Goal: Task Accomplishment & Management: Use online tool/utility

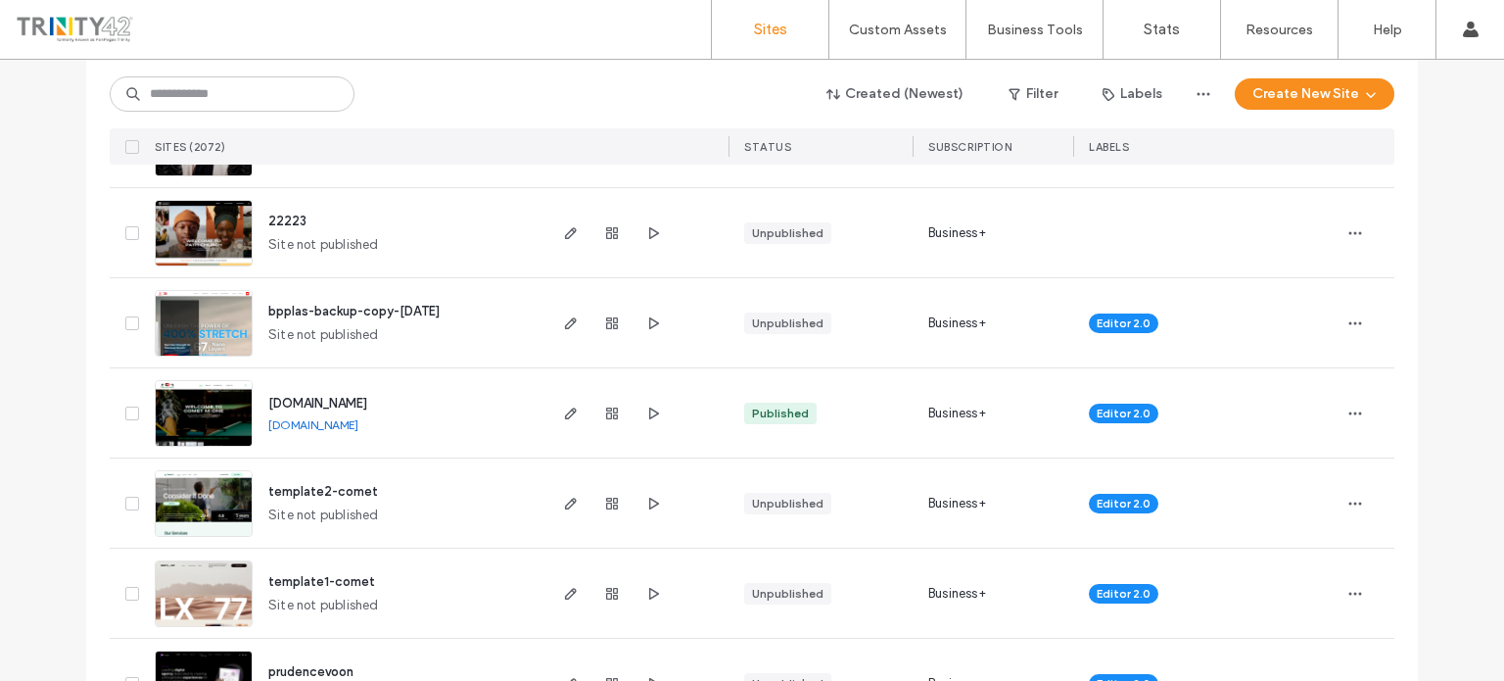
scroll to position [2090, 0]
click at [302, 98] on input at bounding box center [232, 93] width 245 height 35
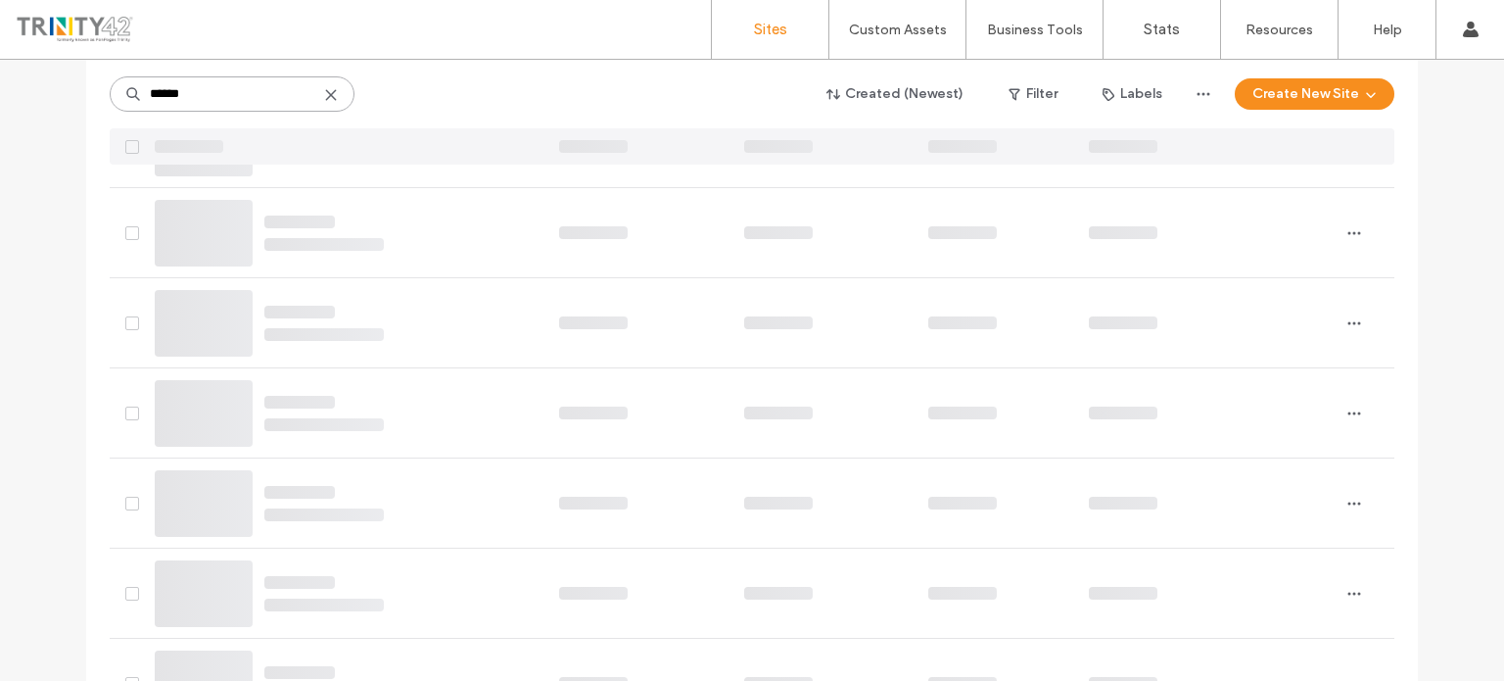
scroll to position [268, 0]
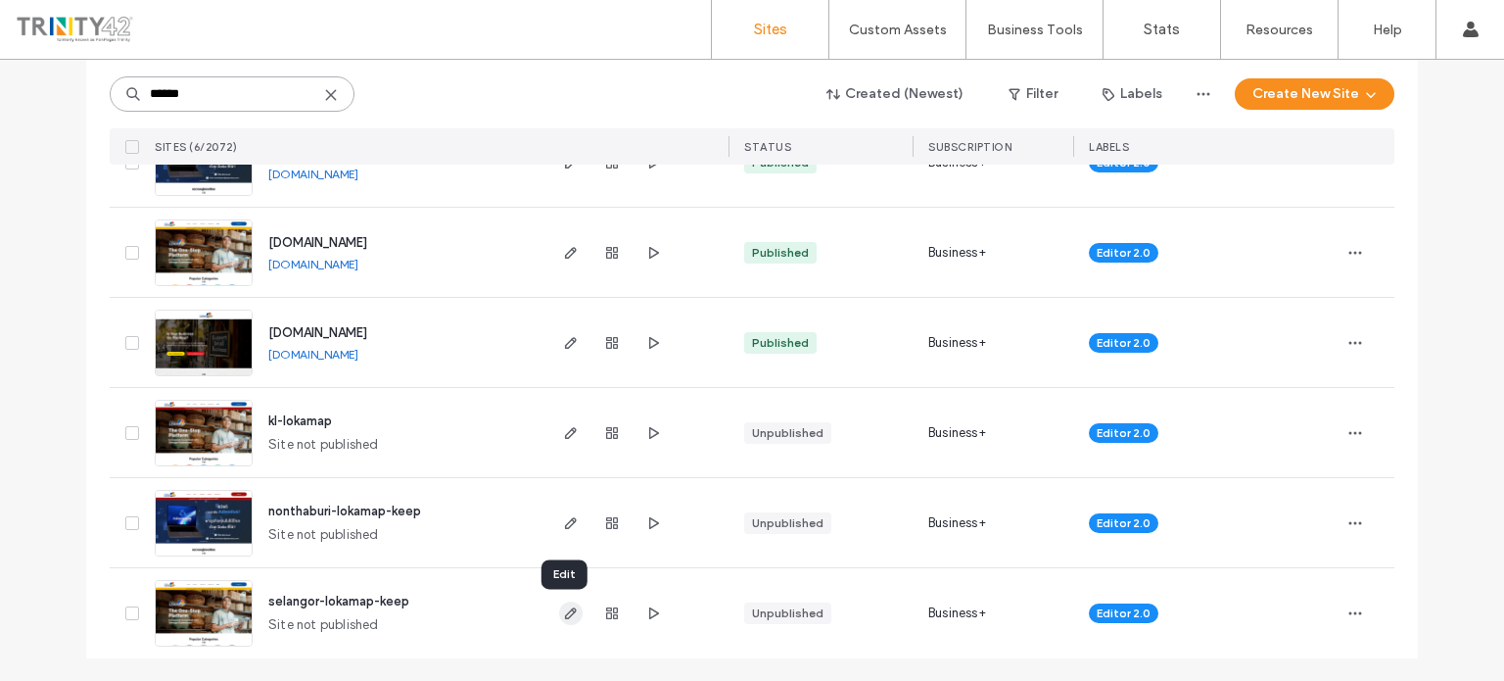
type input "******"
click at [568, 613] on icon "button" at bounding box center [571, 613] width 16 height 16
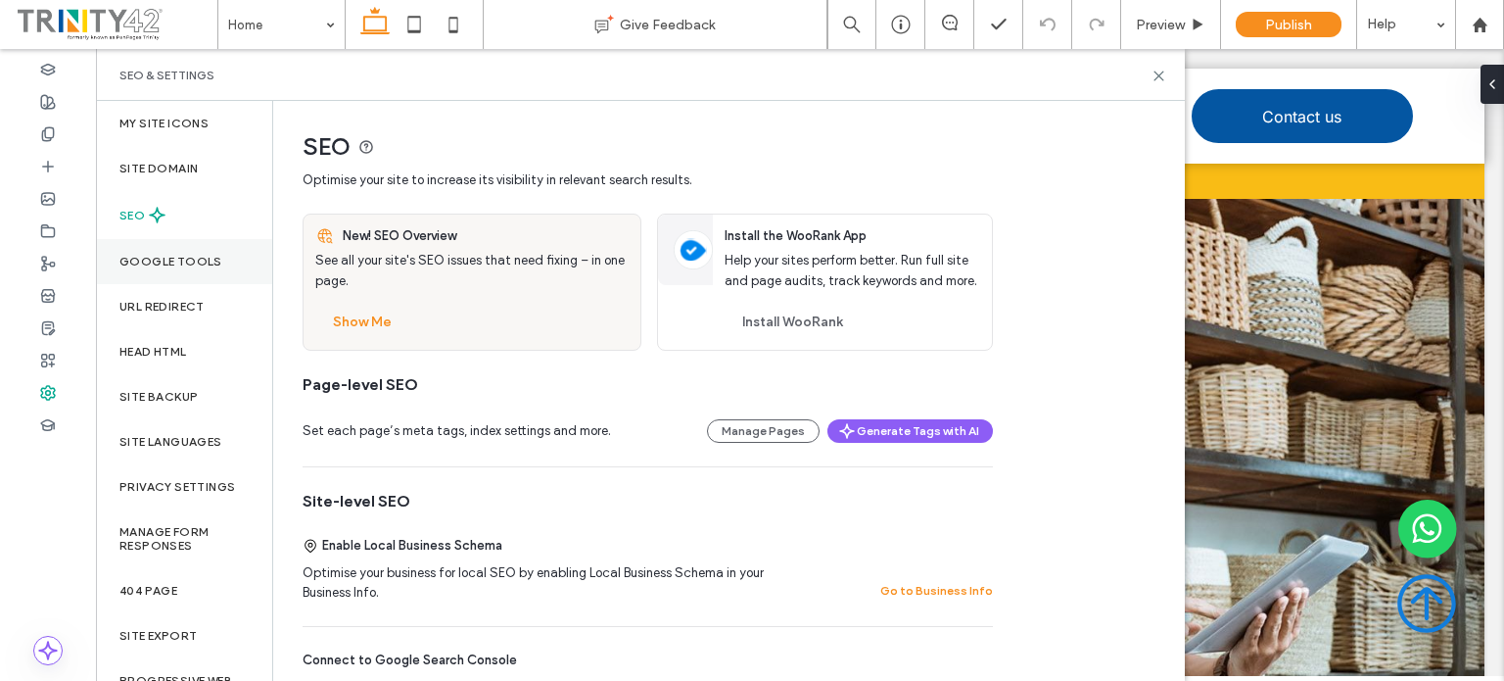
click at [181, 248] on div "Google Tools" at bounding box center [184, 261] width 176 height 45
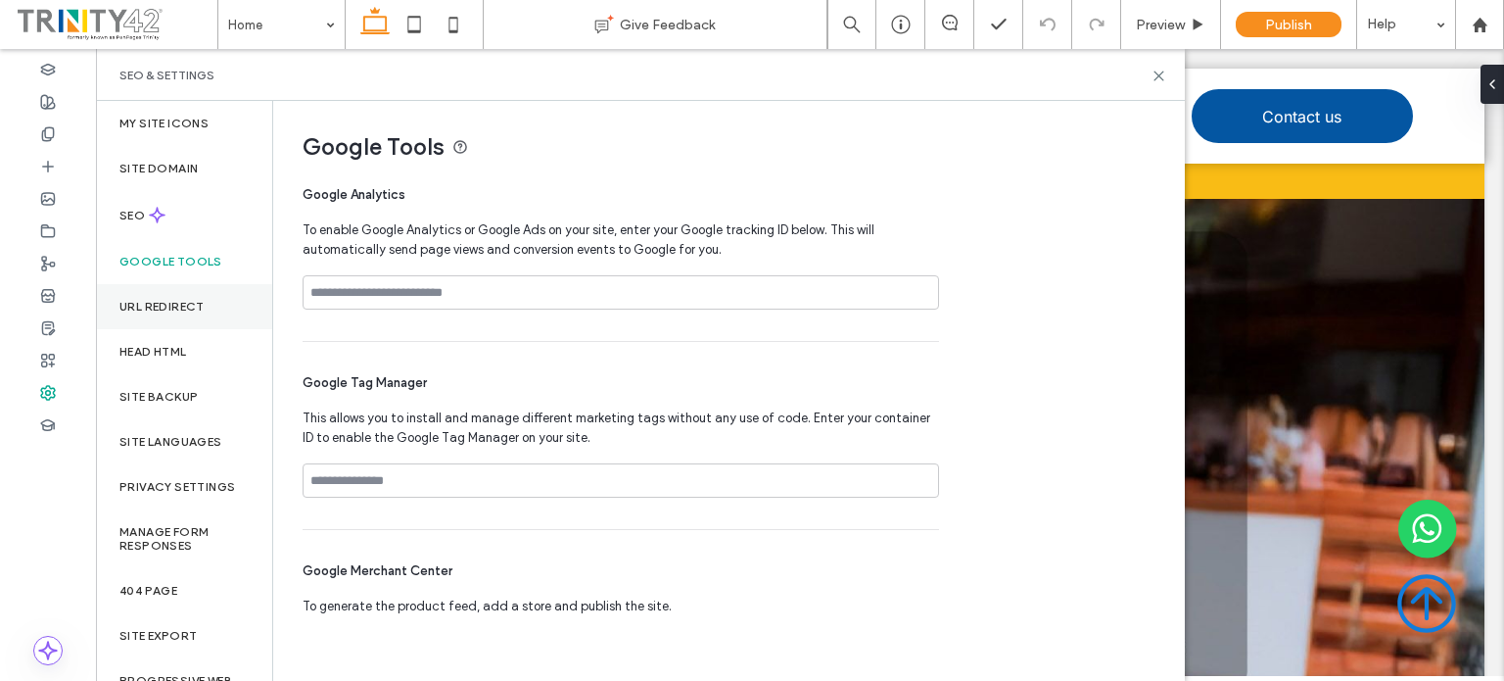
click at [191, 313] on div "URL Redirect" at bounding box center [184, 306] width 176 height 45
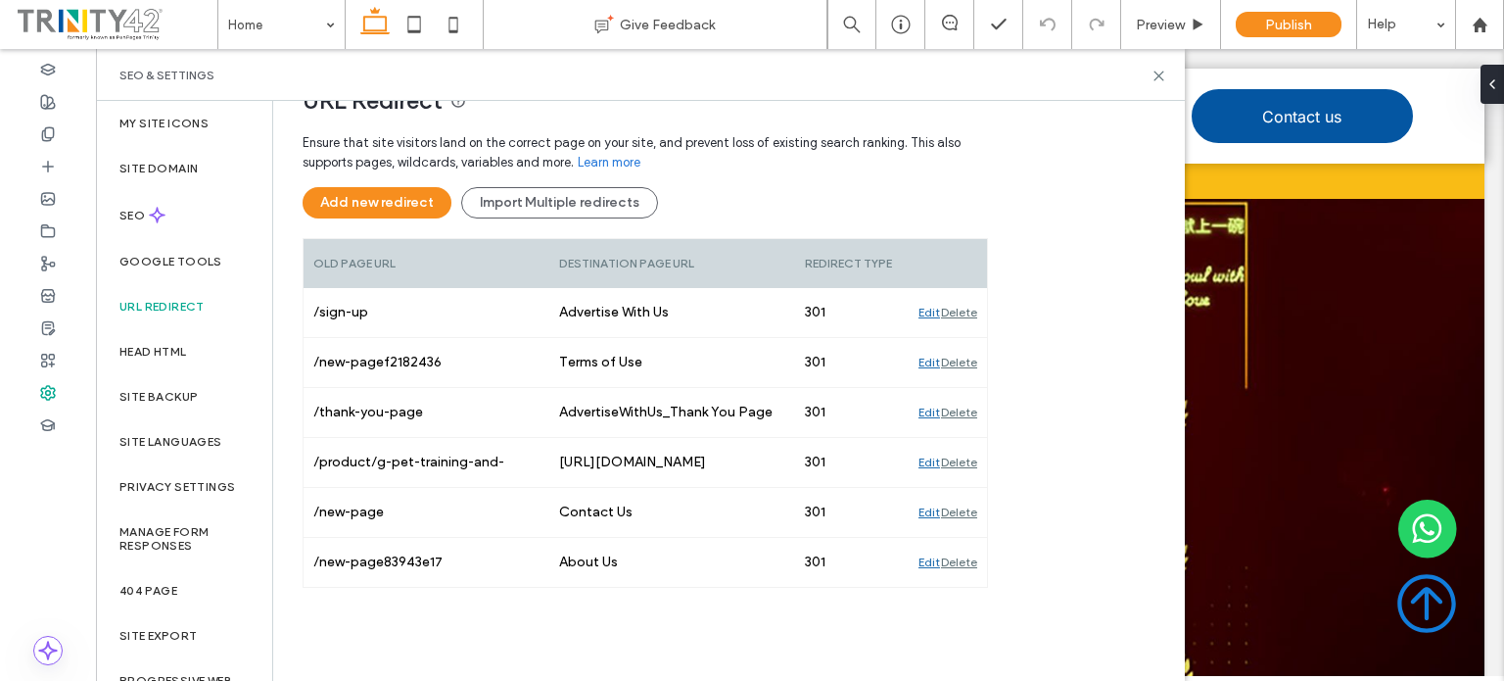
scroll to position [172, 0]
click at [148, 348] on label "Head HTML" at bounding box center [153, 352] width 68 height 14
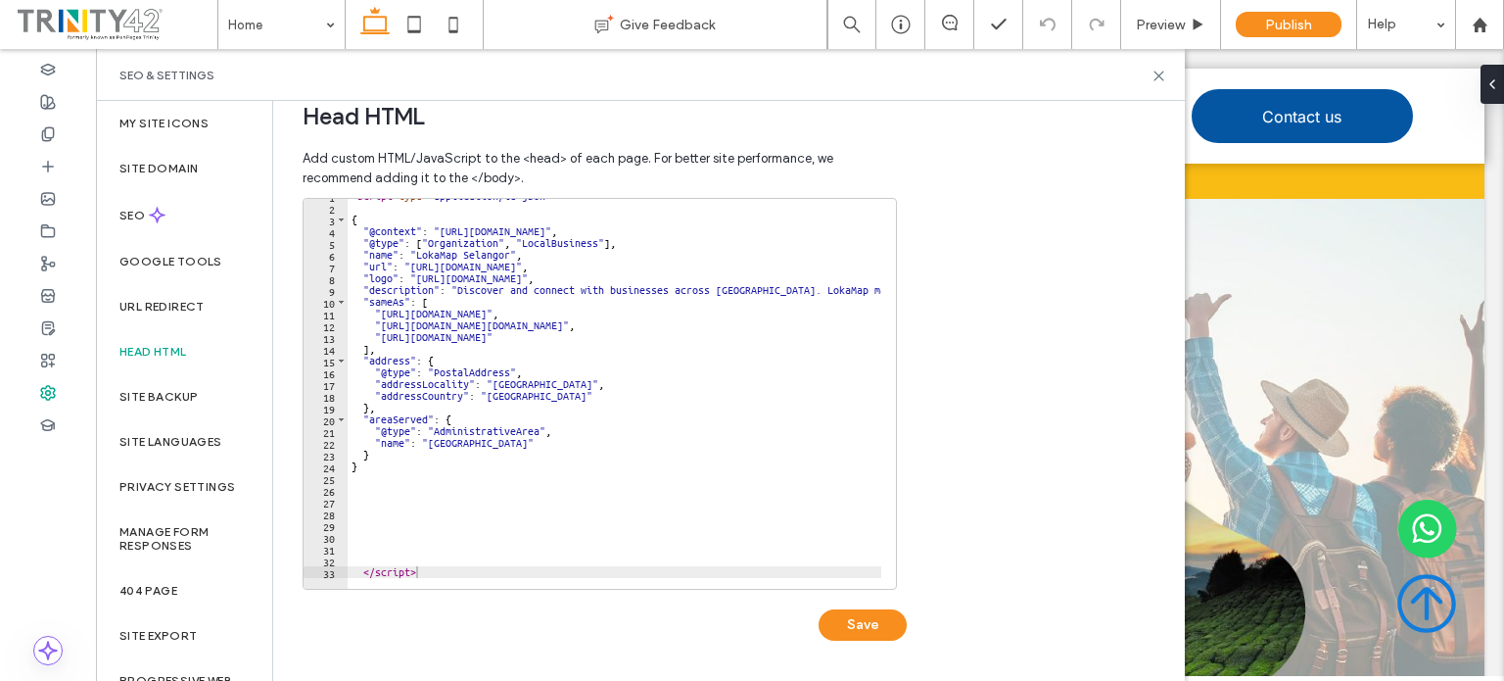
scroll to position [12, 0]
click at [431, 566] on div "{ "@context" : "[URL][DOMAIN_NAME]" , "@type" : [ "Organization" , "LocalBusine…" at bounding box center [851, 397] width 1007 height 399
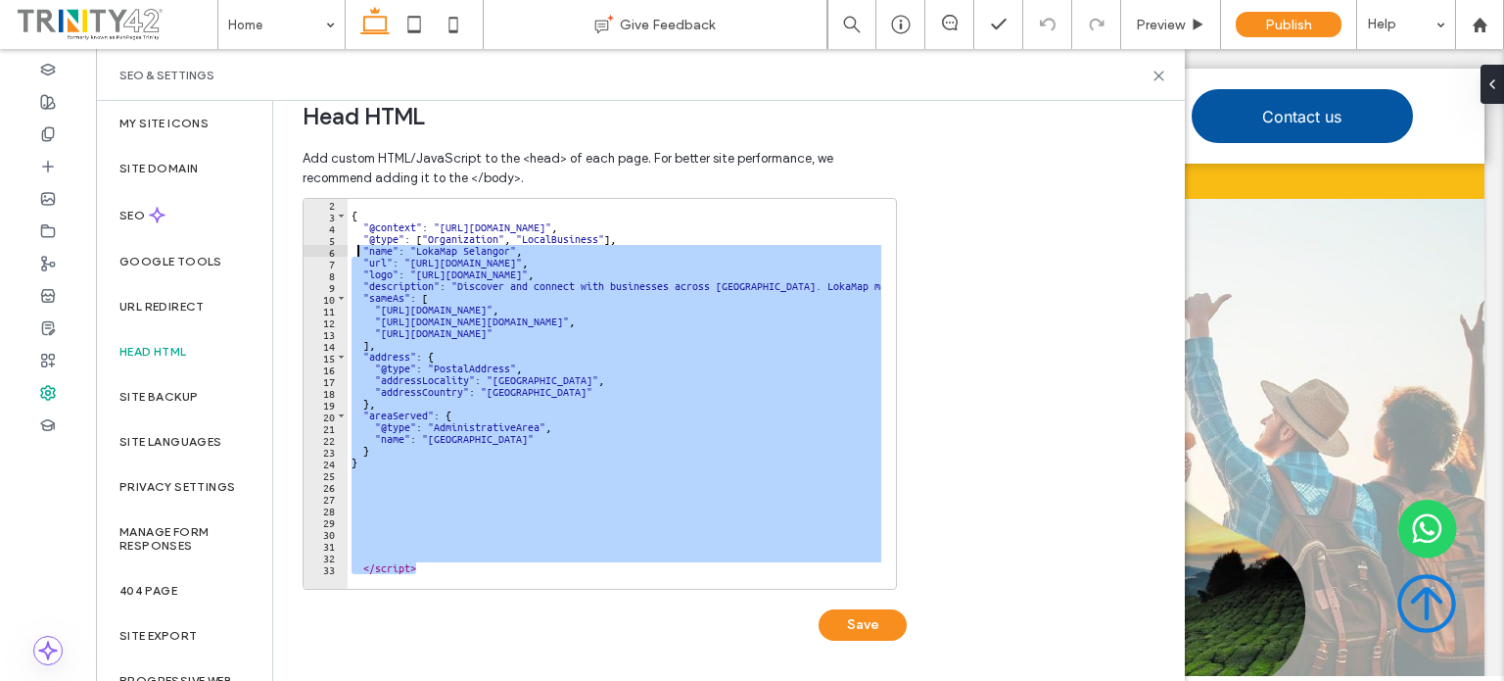
scroll to position [0, 0]
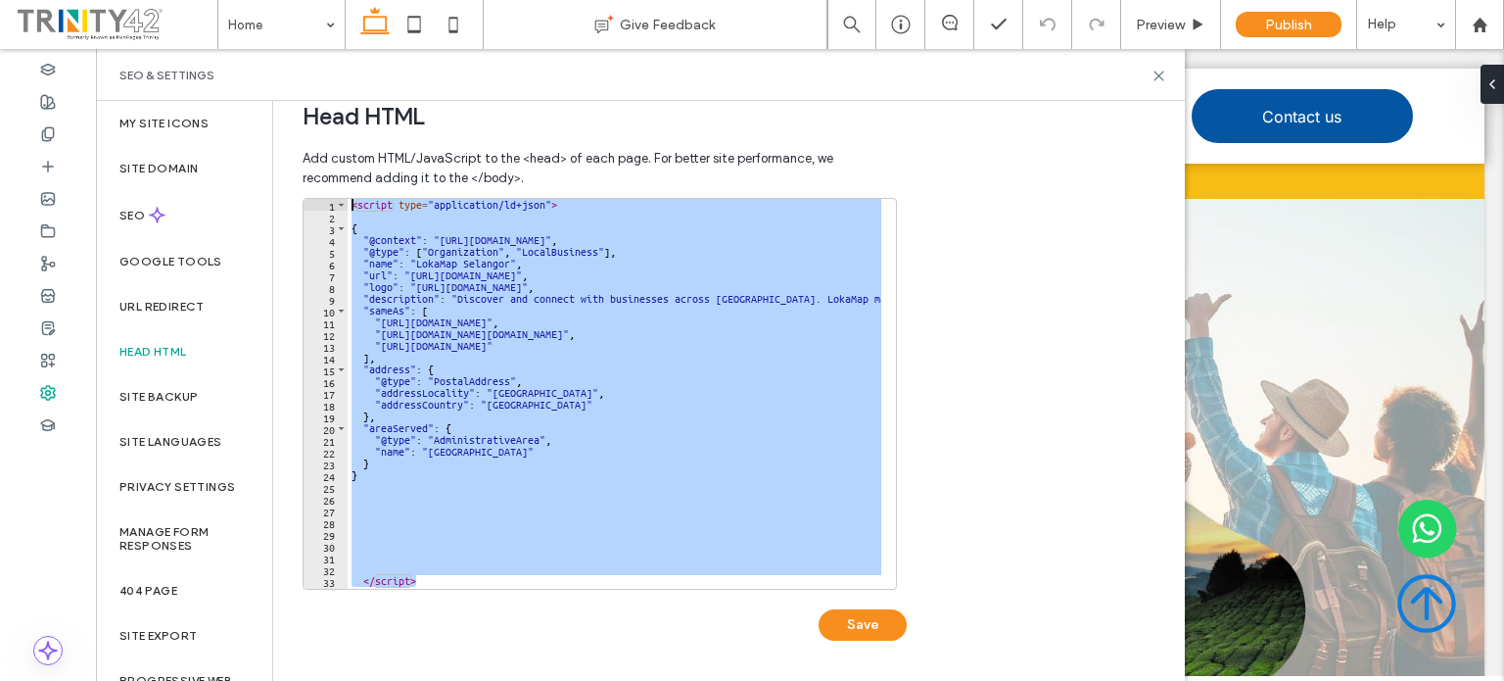
drag, startPoint x: 431, startPoint y: 566, endPoint x: 354, endPoint y: 117, distance: 456.1
click at [354, 117] on div "Head HTML Add custom HTML/JavaScript to the <head> of each page. For better sit…" at bounding box center [591, 375] width 636 height 609
type textarea "**********"
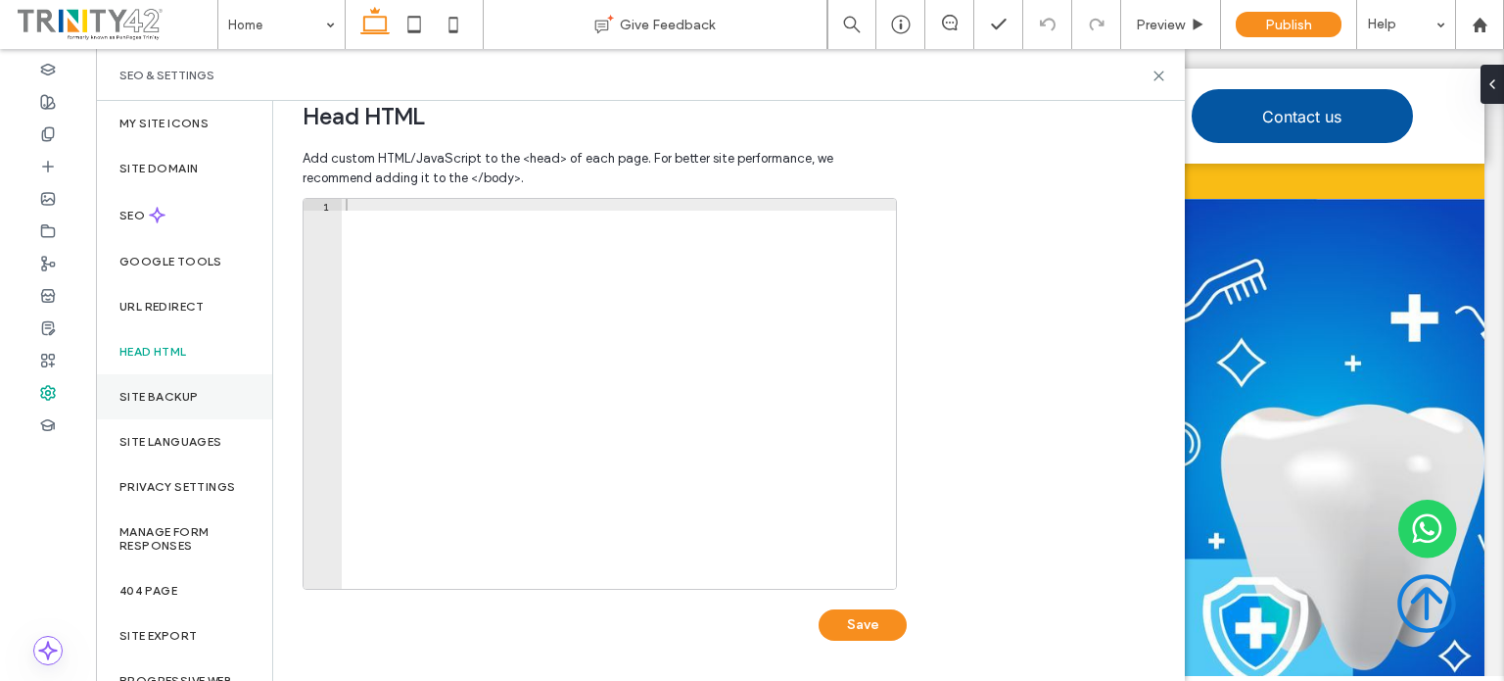
click at [169, 387] on div "Site backup" at bounding box center [184, 396] width 176 height 45
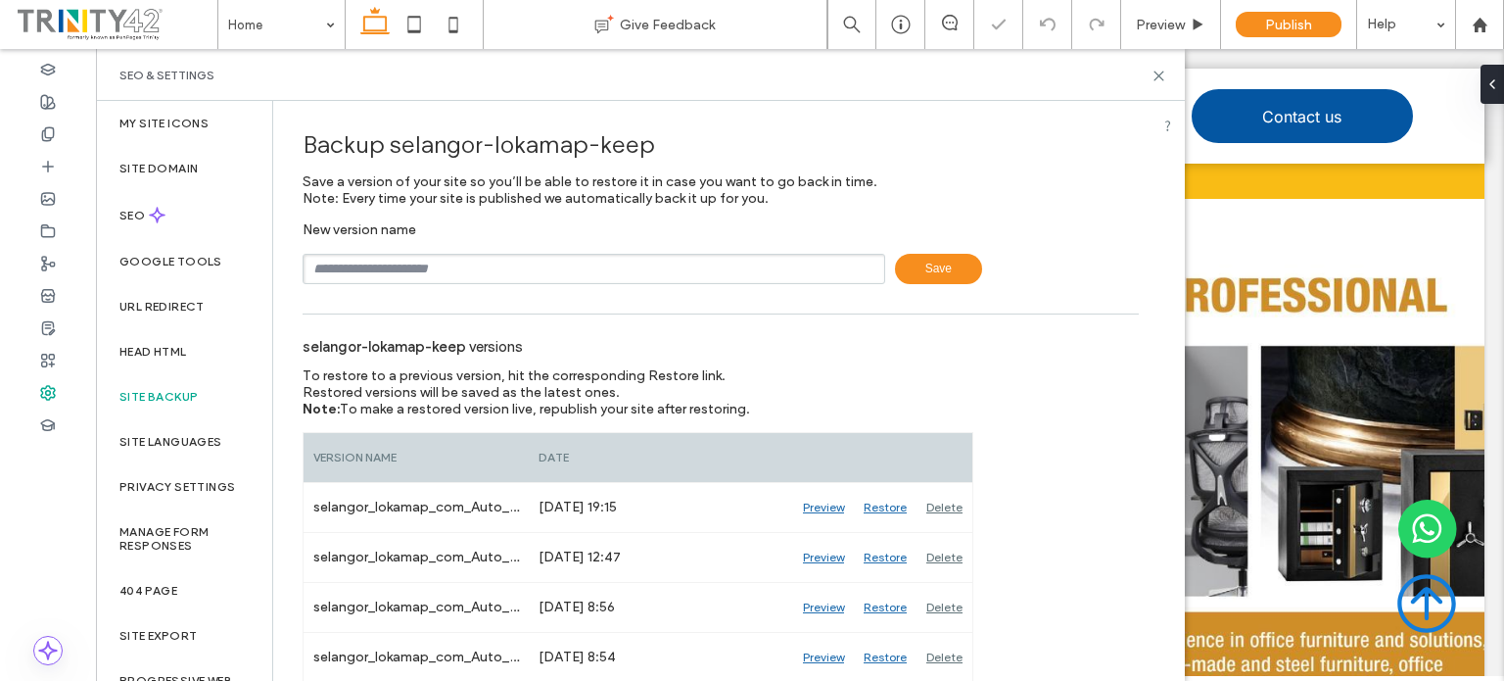
scroll to position [35, 0]
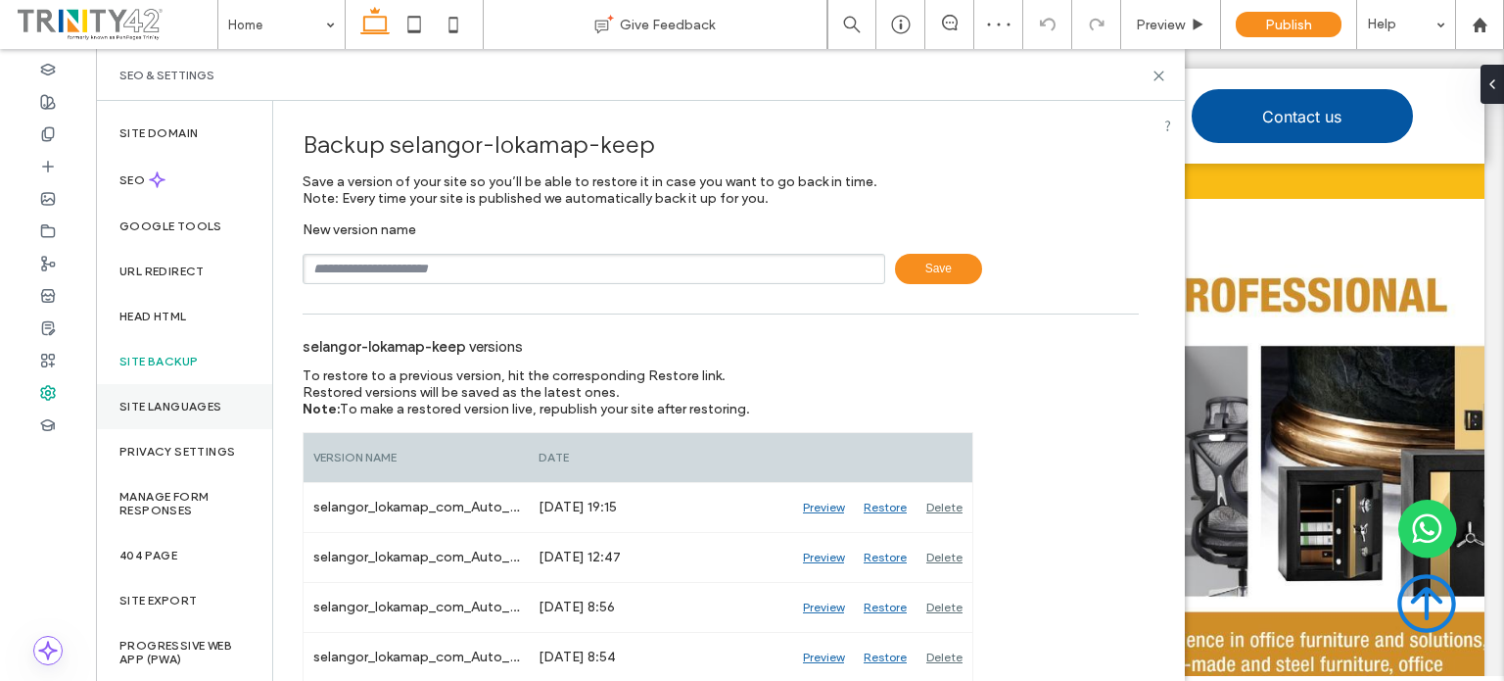
click at [164, 410] on label "Site Languages" at bounding box center [170, 407] width 103 height 14
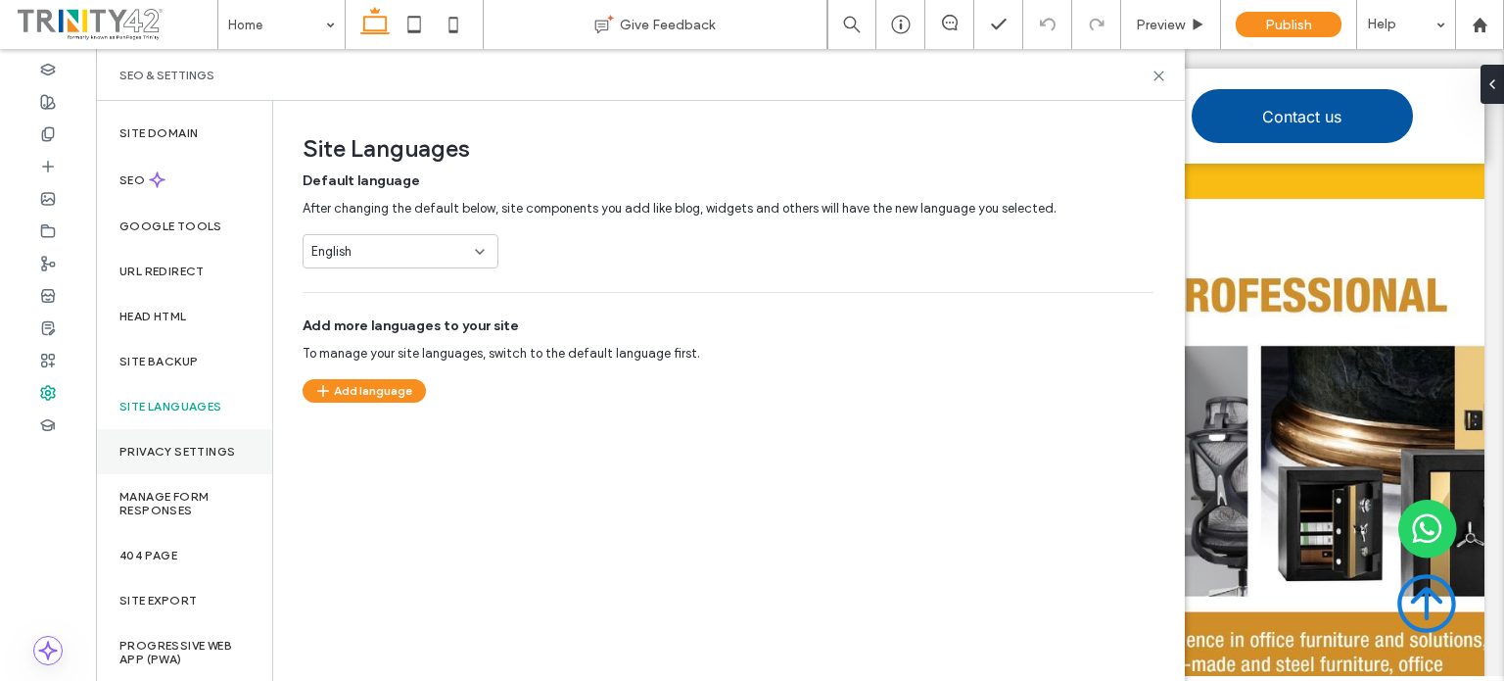
click at [172, 456] on label "Privacy Settings" at bounding box center [177, 452] width 116 height 14
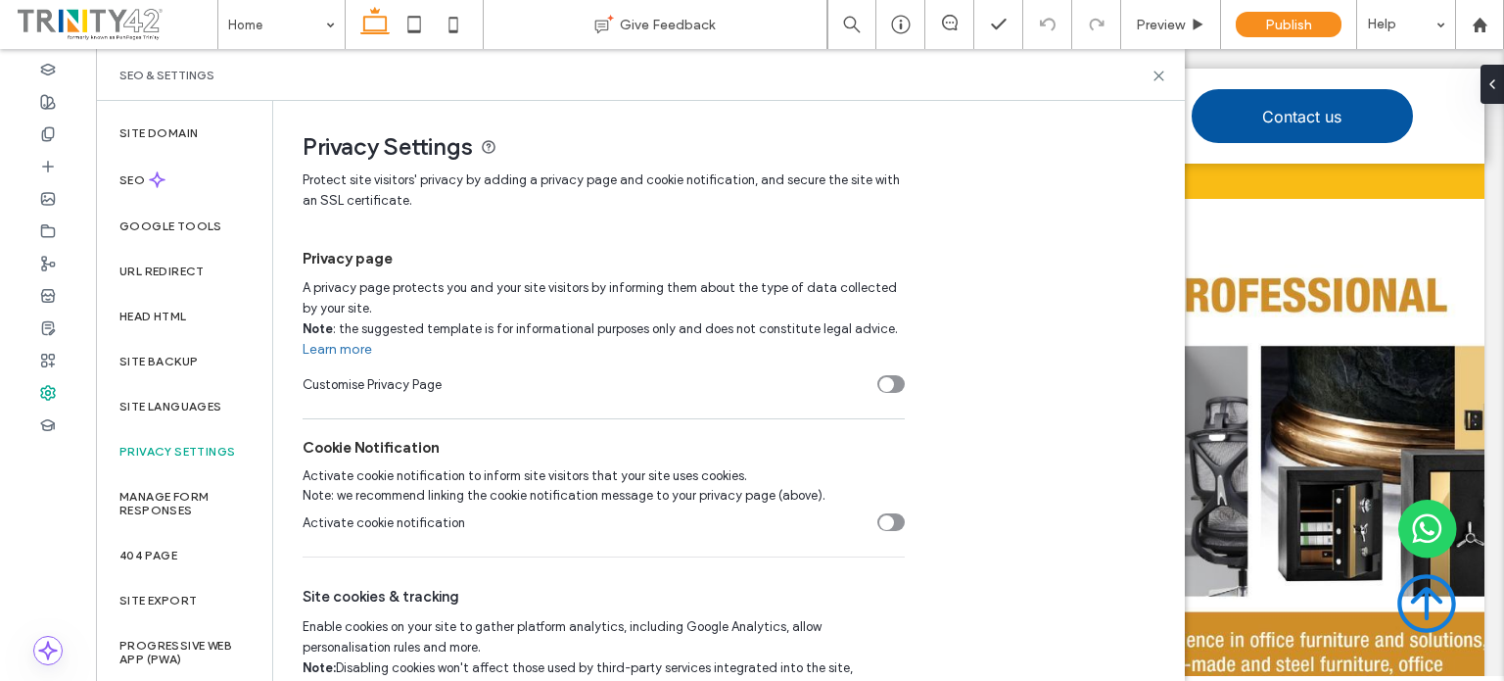
scroll to position [75, 0]
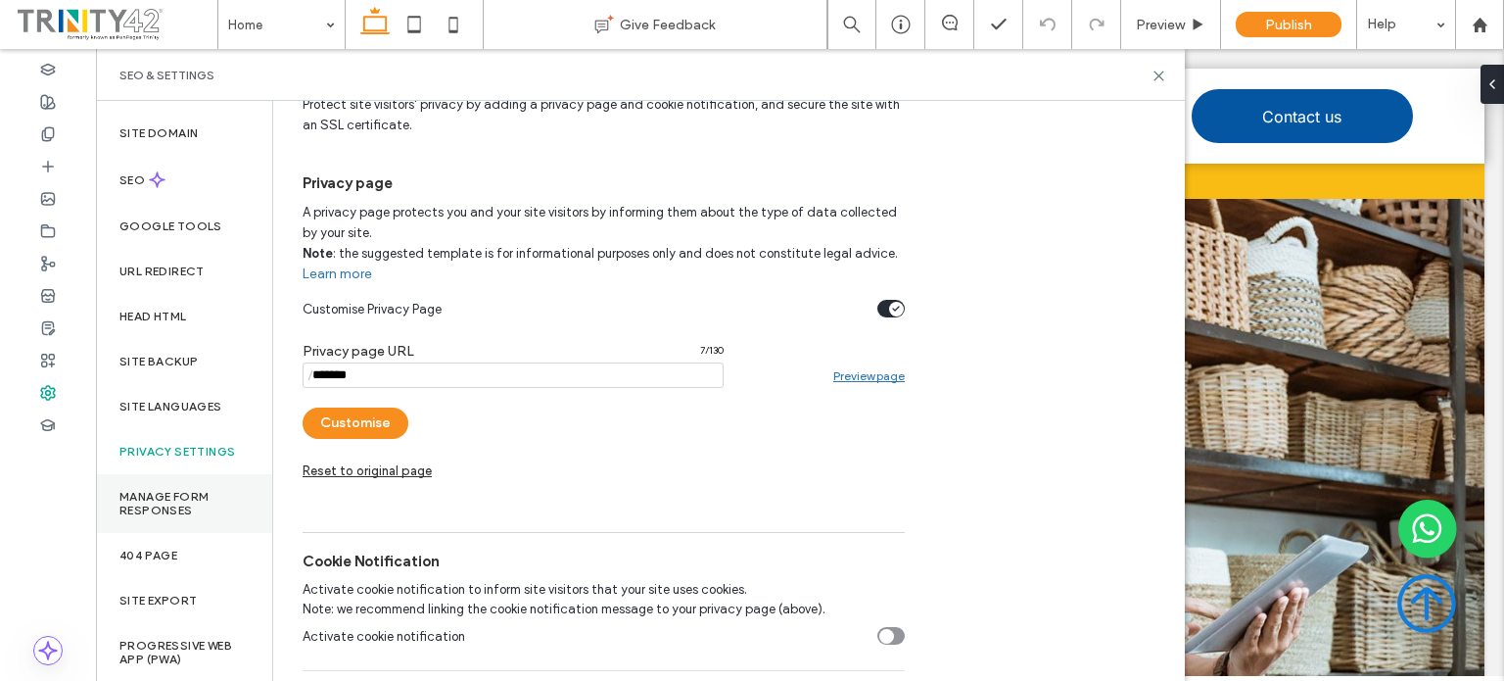
click at [178, 496] on label "Manage Form Responses" at bounding box center [183, 503] width 129 height 27
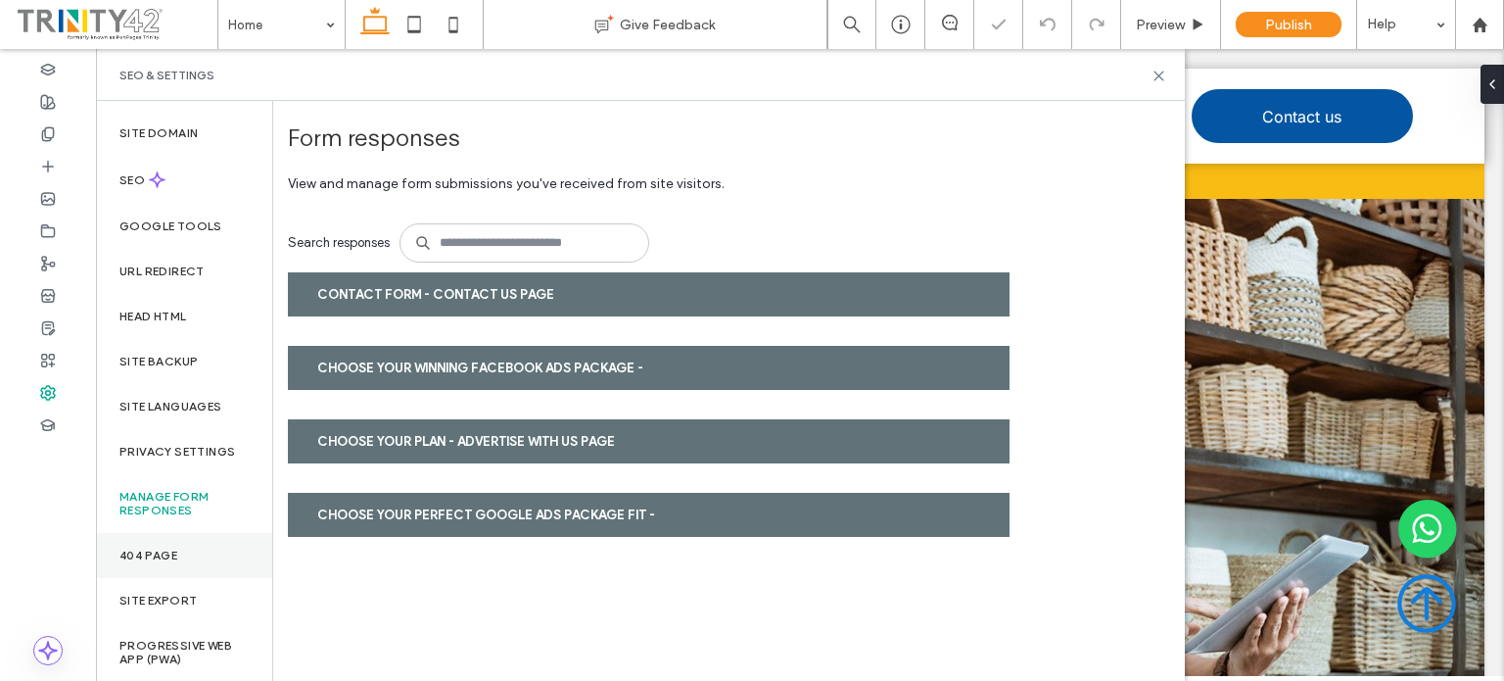
click at [133, 548] on label "404 Page" at bounding box center [148, 555] width 58 height 14
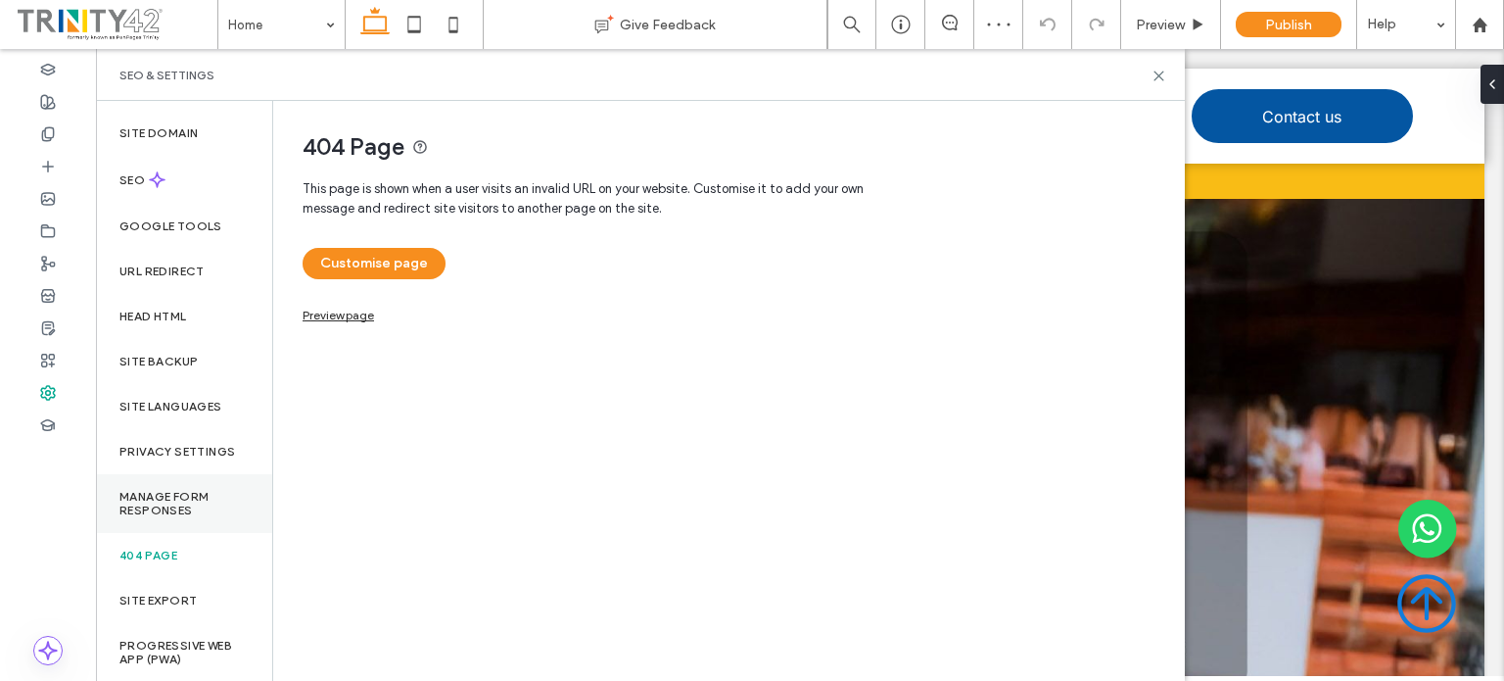
click at [149, 512] on label "Manage Form Responses" at bounding box center [183, 503] width 129 height 27
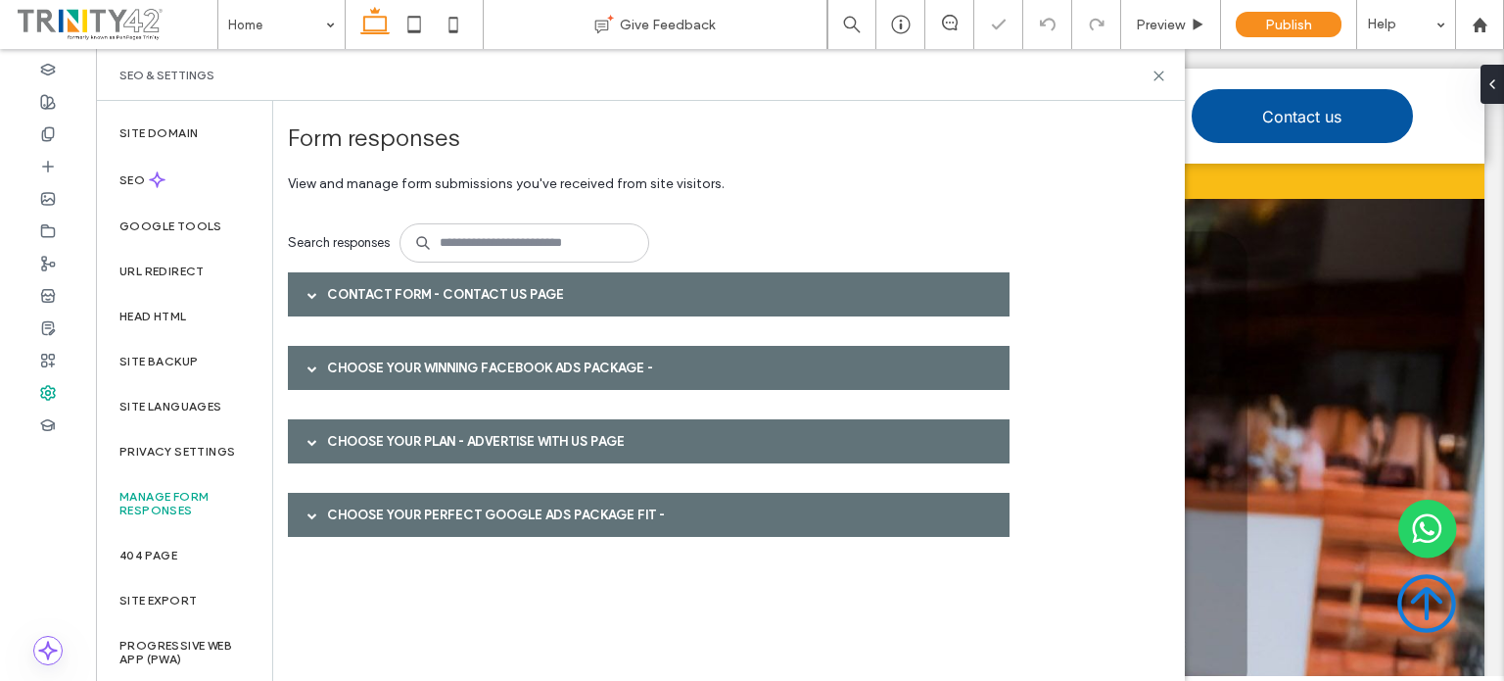
click at [324, 289] on div at bounding box center [312, 294] width 29 height 34
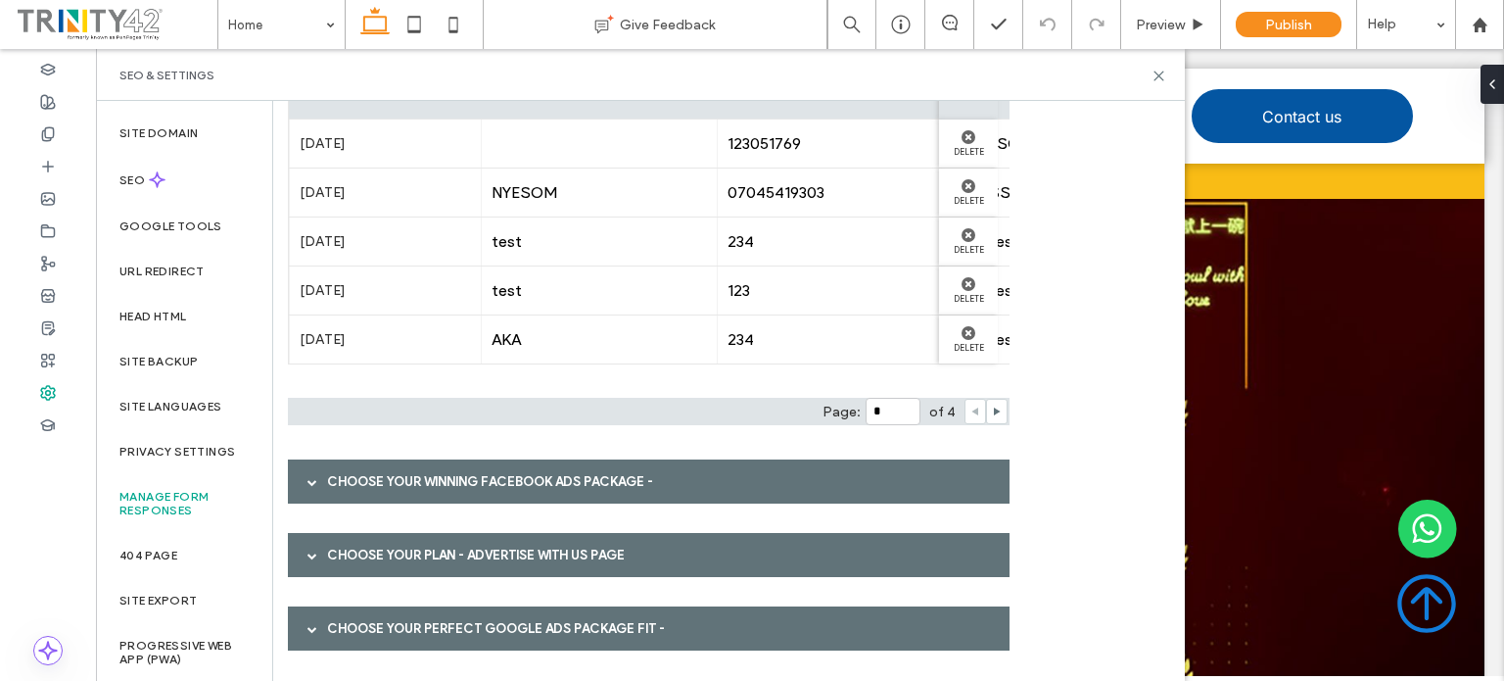
scroll to position [0, 0]
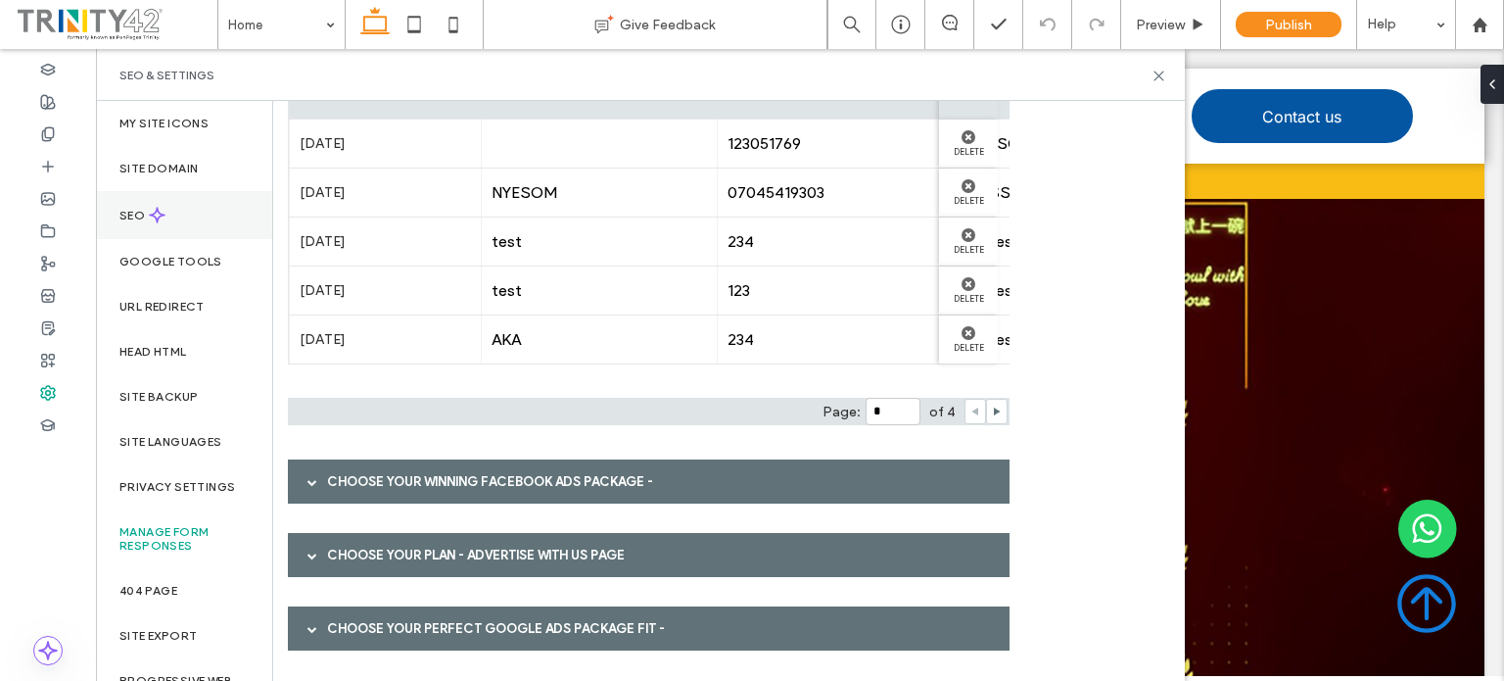
click at [130, 217] on label "SEO" at bounding box center [133, 216] width 29 height 14
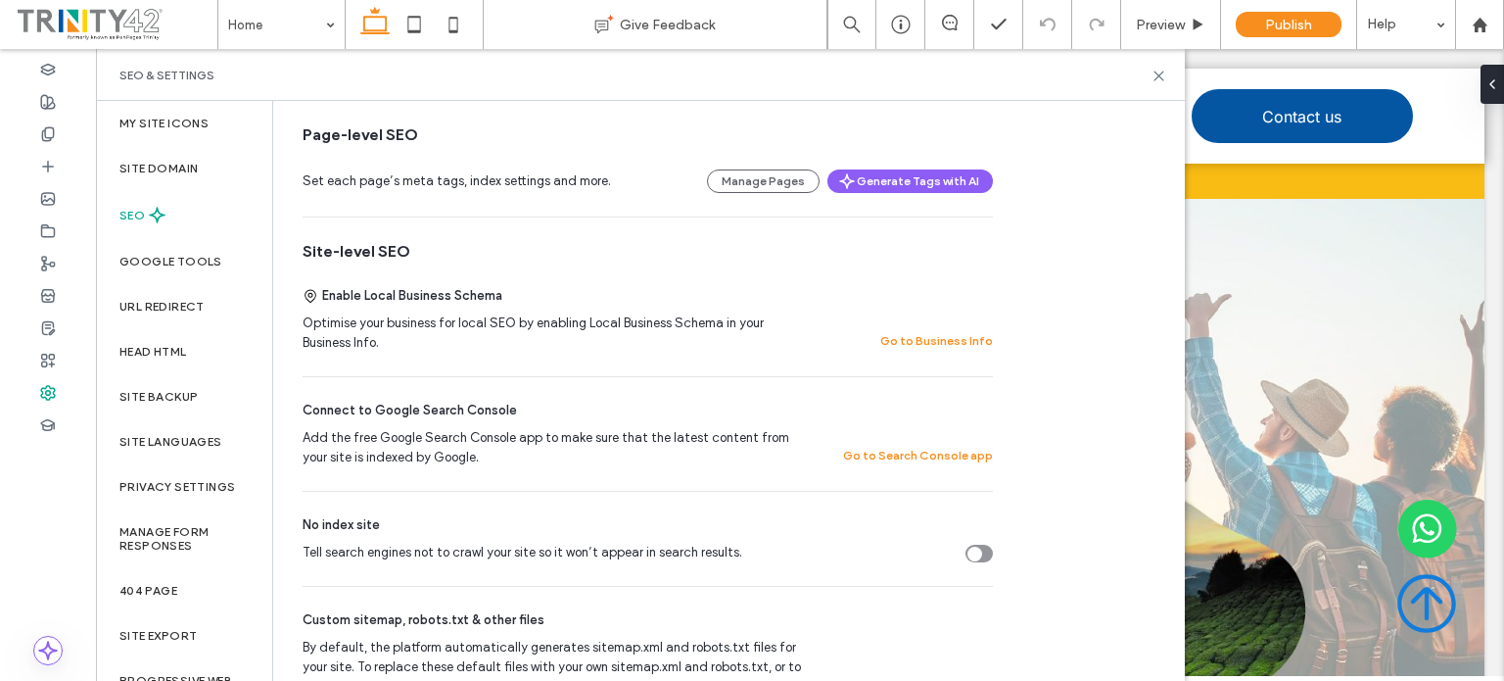
scroll to position [251, 0]
click at [910, 337] on button "Go to Business Info" at bounding box center [936, 340] width 113 height 24
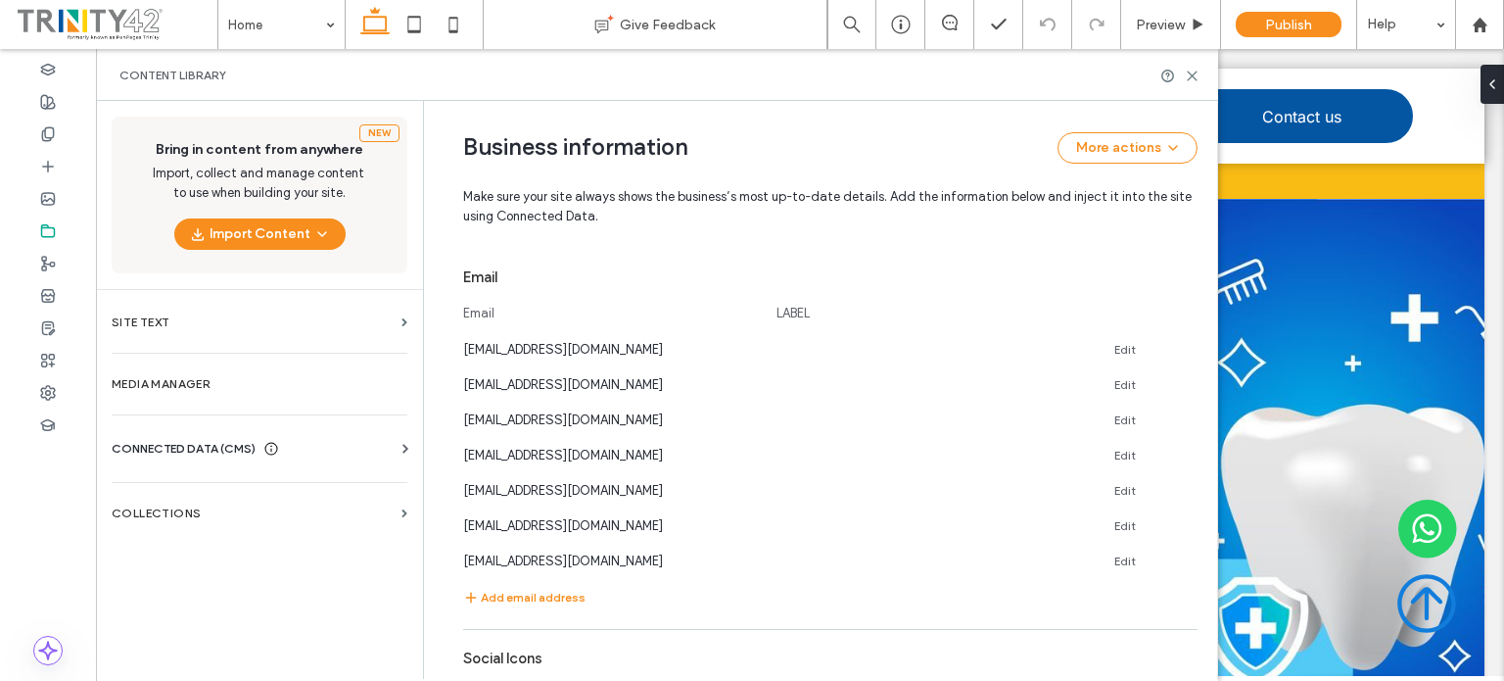
scroll to position [846, 0]
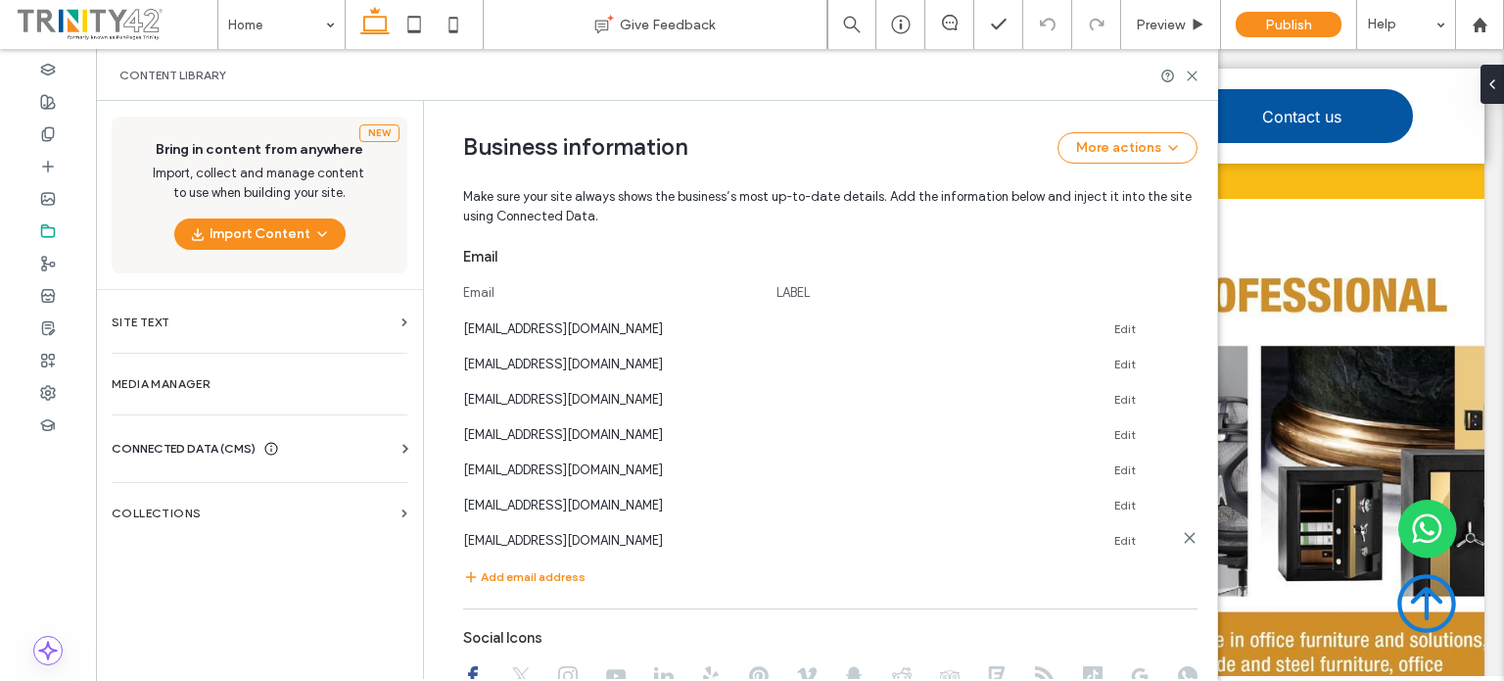
click at [1185, 536] on use at bounding box center [1189, 537] width 9 height 9
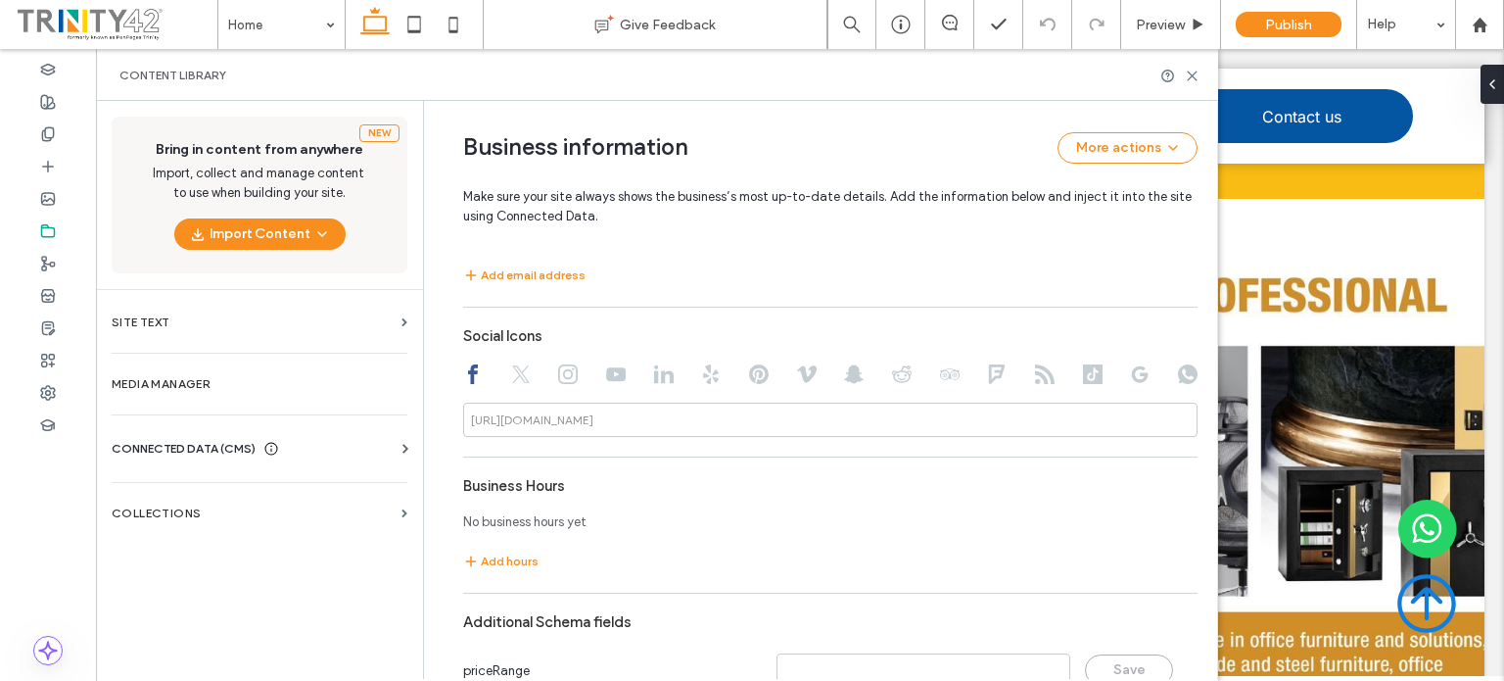
scroll to position [1200, 0]
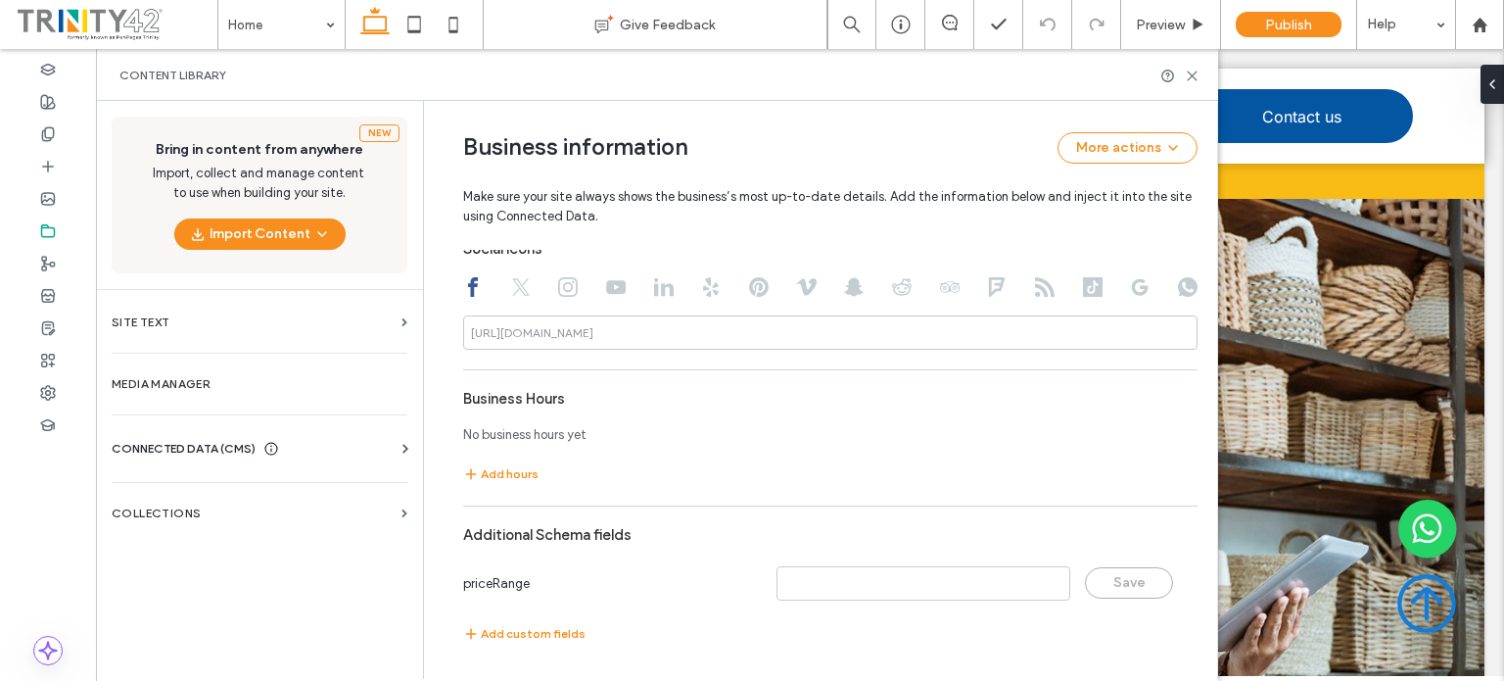
click at [233, 443] on span "CONNECTED DATA (CMS)" at bounding box center [184, 449] width 144 height 20
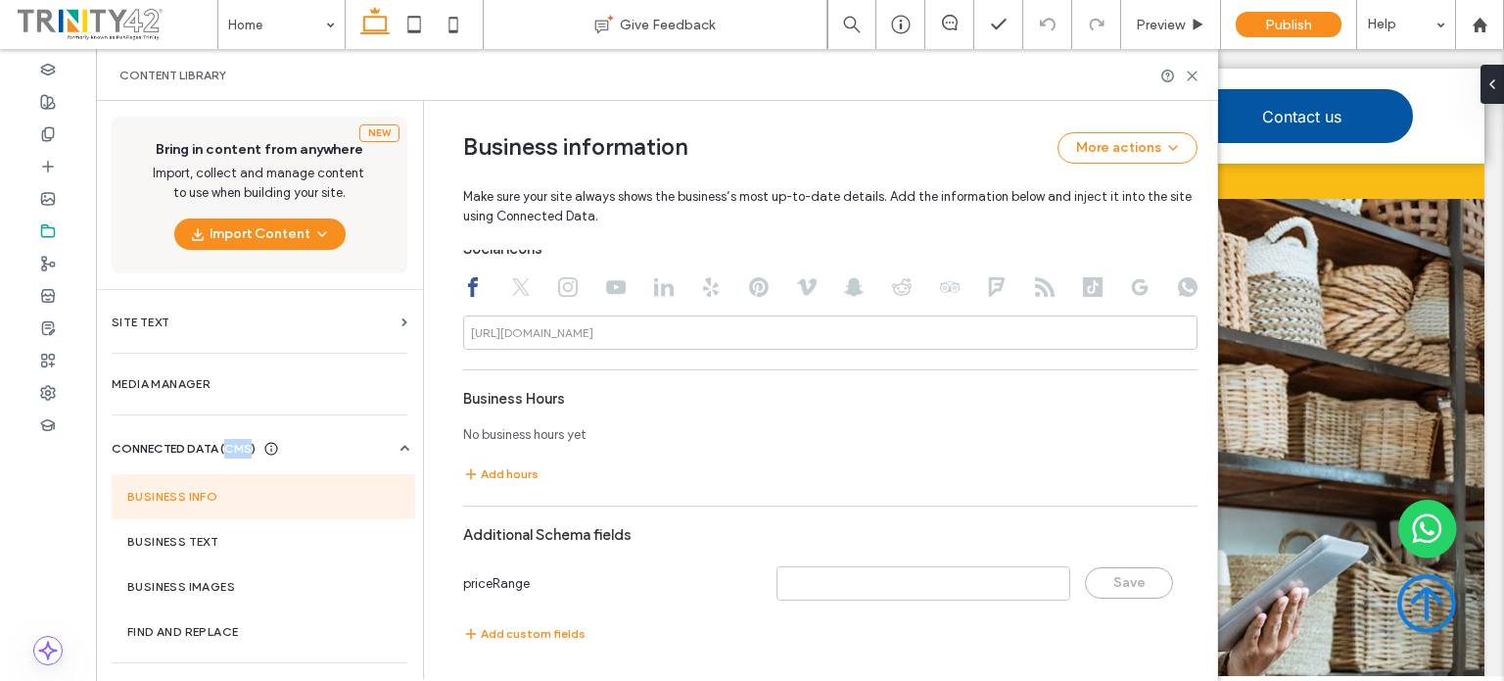
click at [233, 443] on span "CONNECTED DATA (CMS)" at bounding box center [184, 449] width 144 height 20
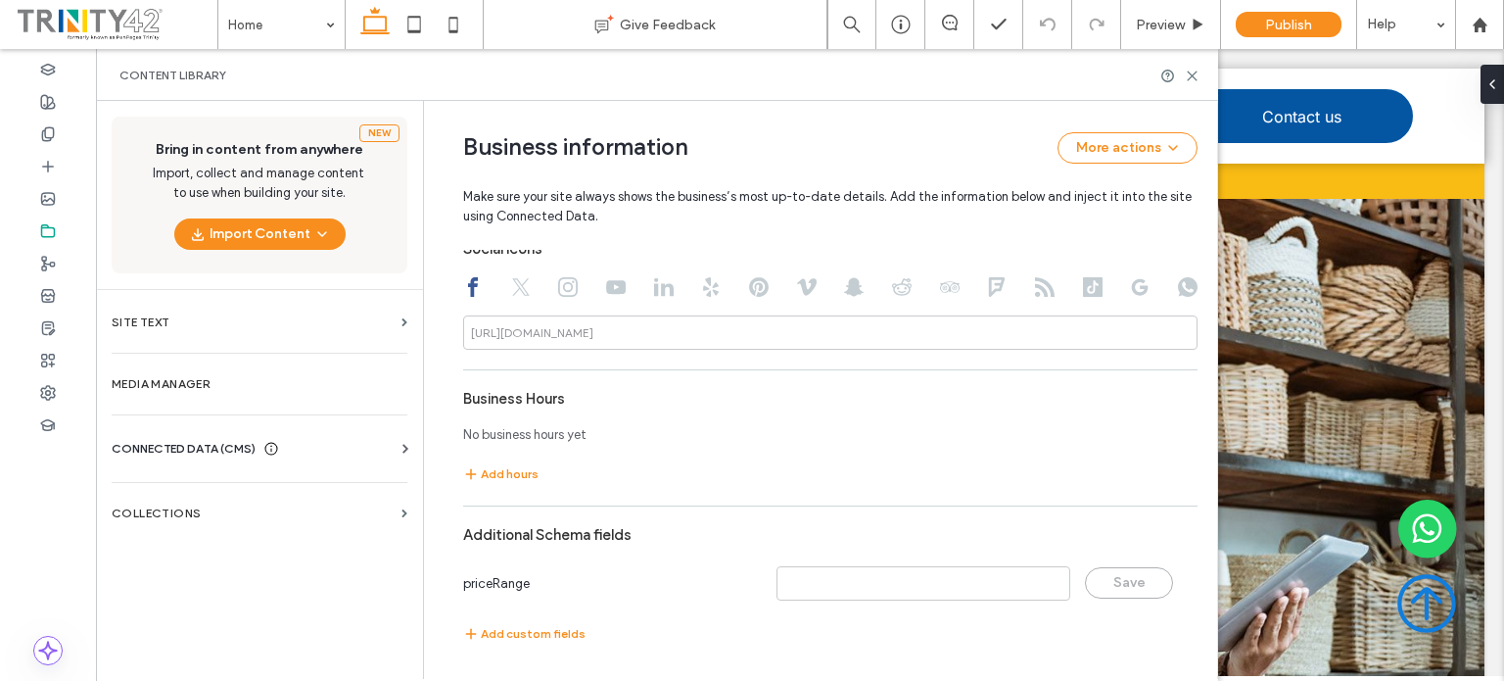
click at [212, 448] on span "CONNECTED DATA (CMS)" at bounding box center [184, 449] width 144 height 20
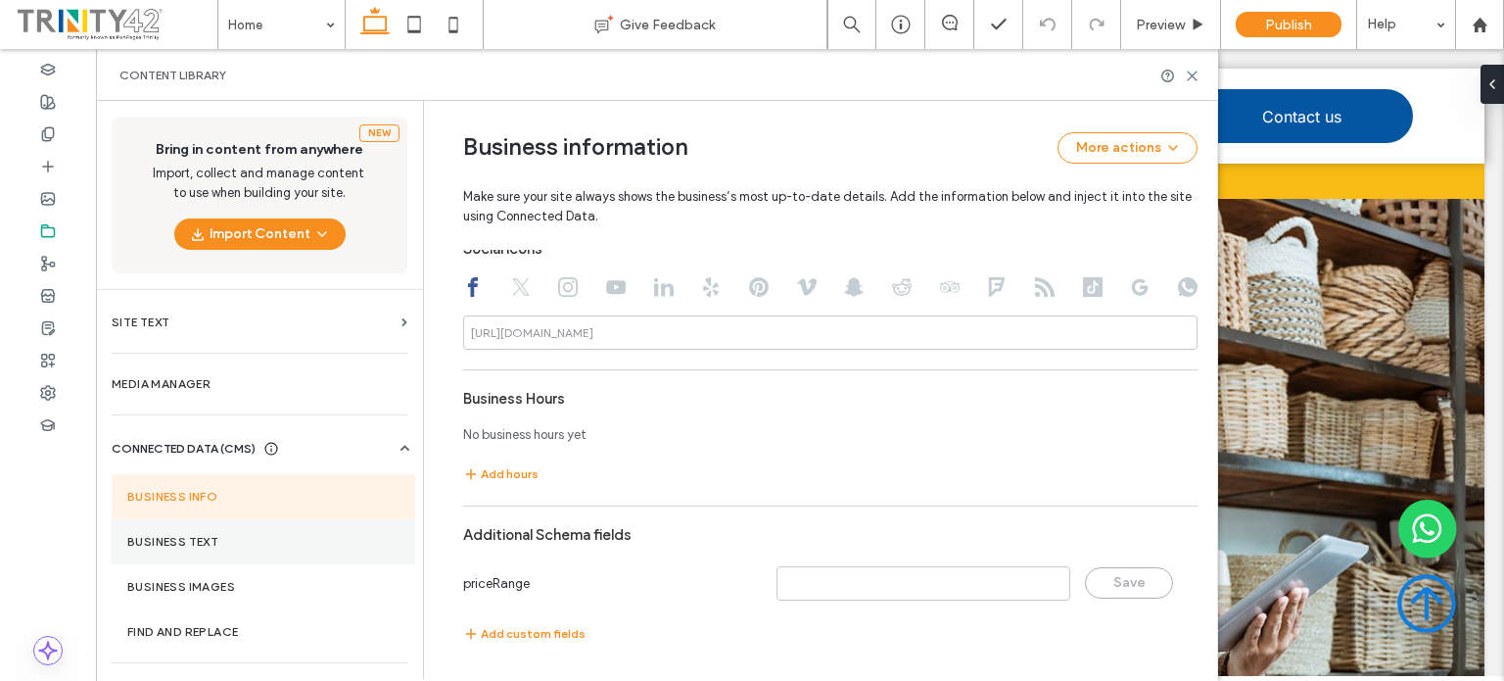
click at [201, 540] on label "Business Text" at bounding box center [263, 542] width 272 height 14
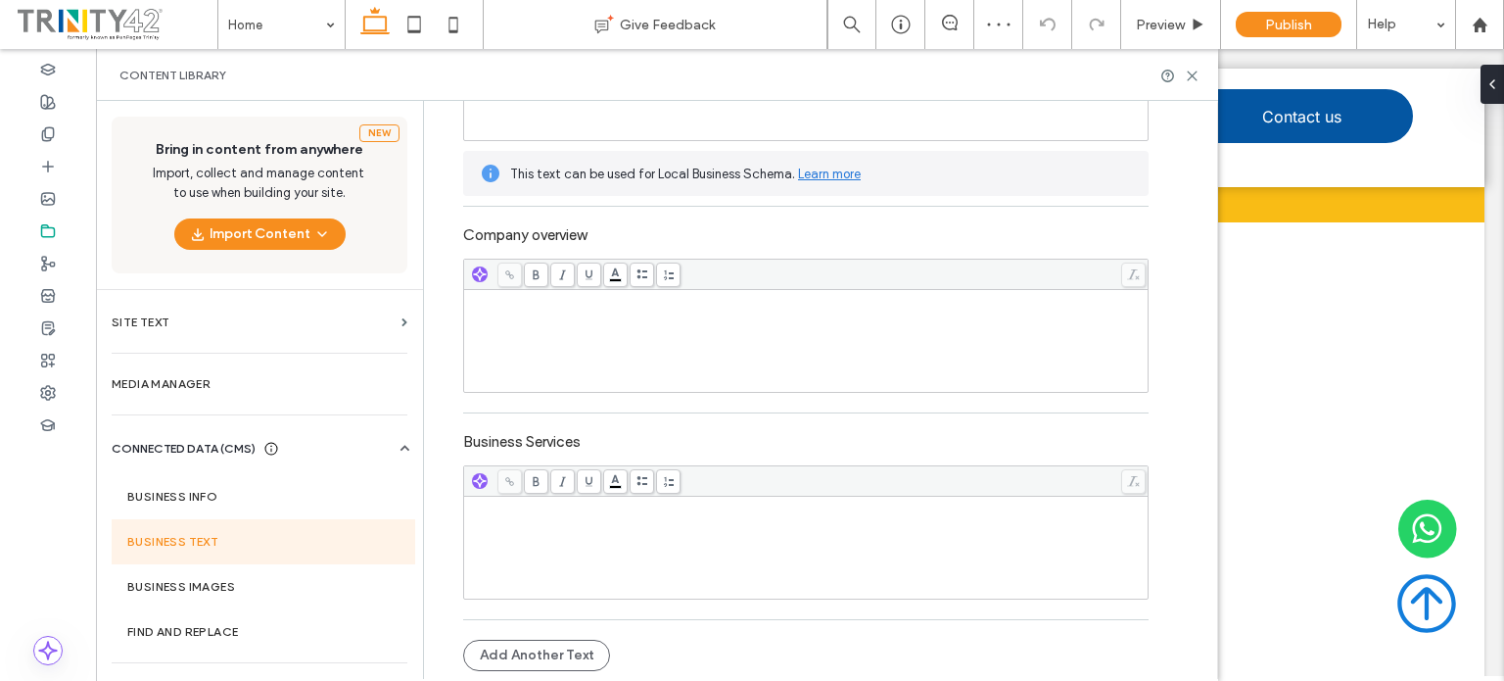
scroll to position [0, 0]
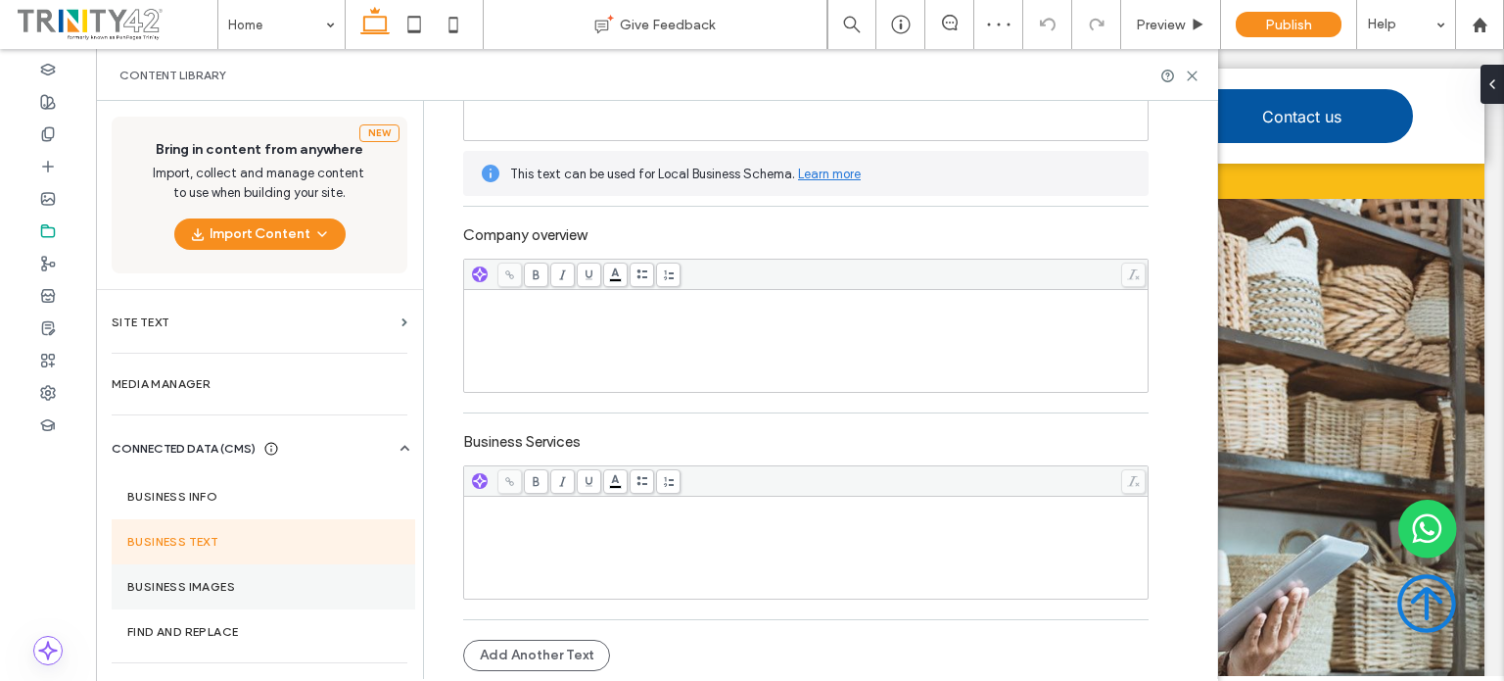
click at [202, 580] on label "Business Images" at bounding box center [263, 587] width 272 height 14
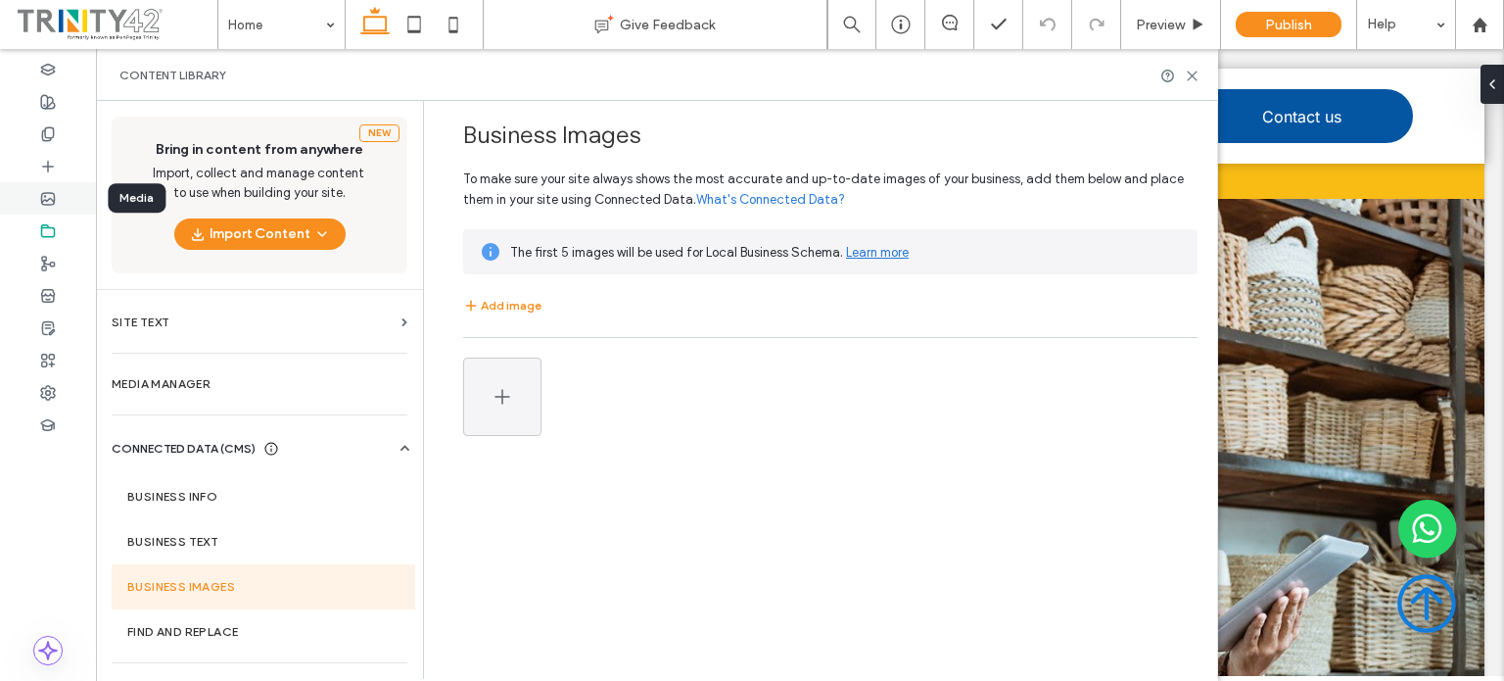
click at [54, 196] on use at bounding box center [48, 199] width 13 height 12
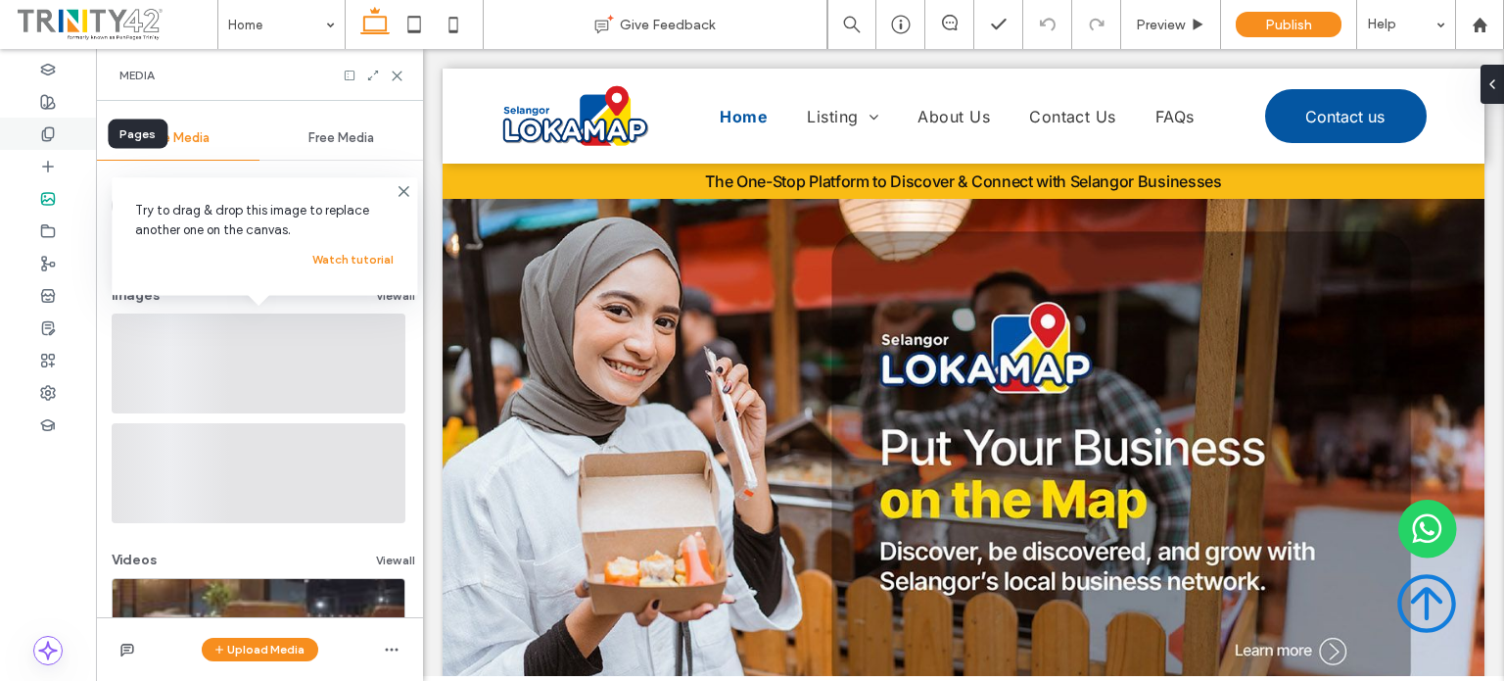
click at [44, 128] on use at bounding box center [47, 133] width 11 height 13
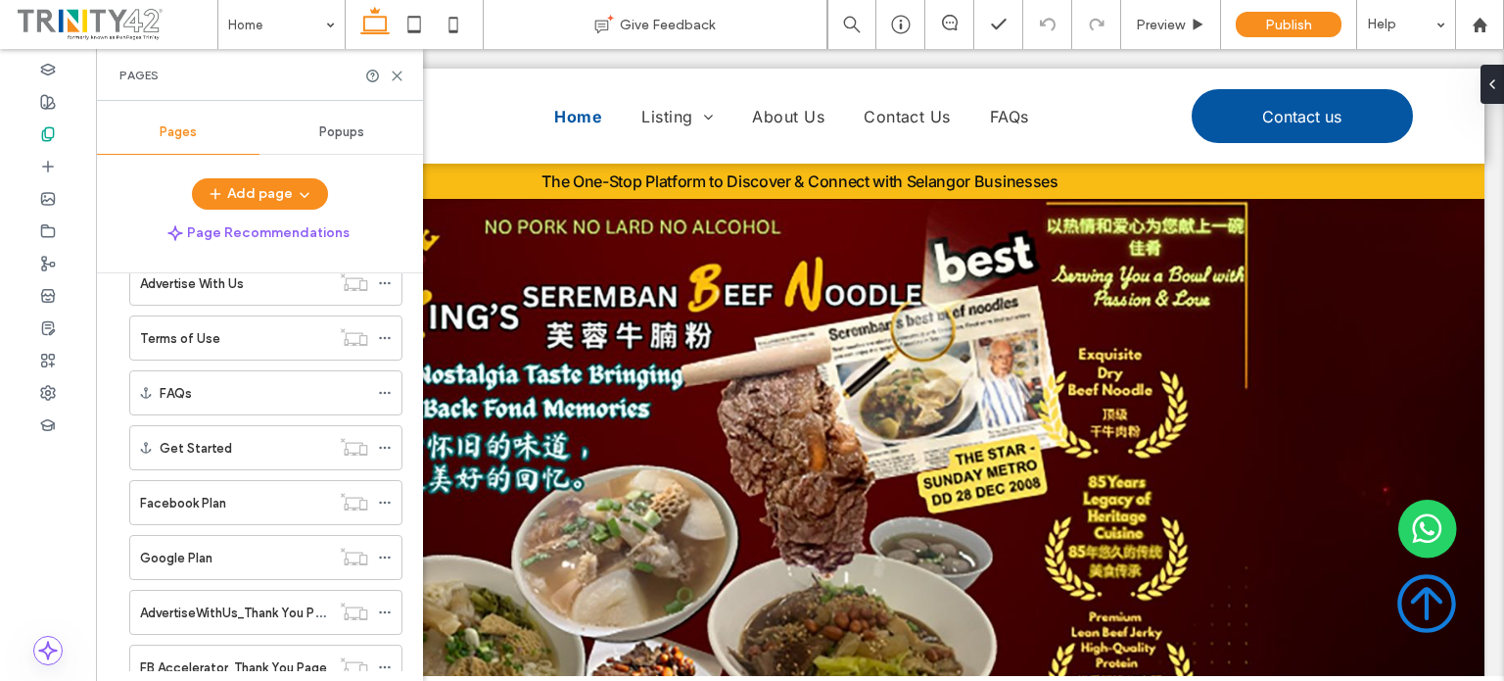
scroll to position [266, 0]
click at [385, 277] on icon at bounding box center [385, 282] width 14 height 14
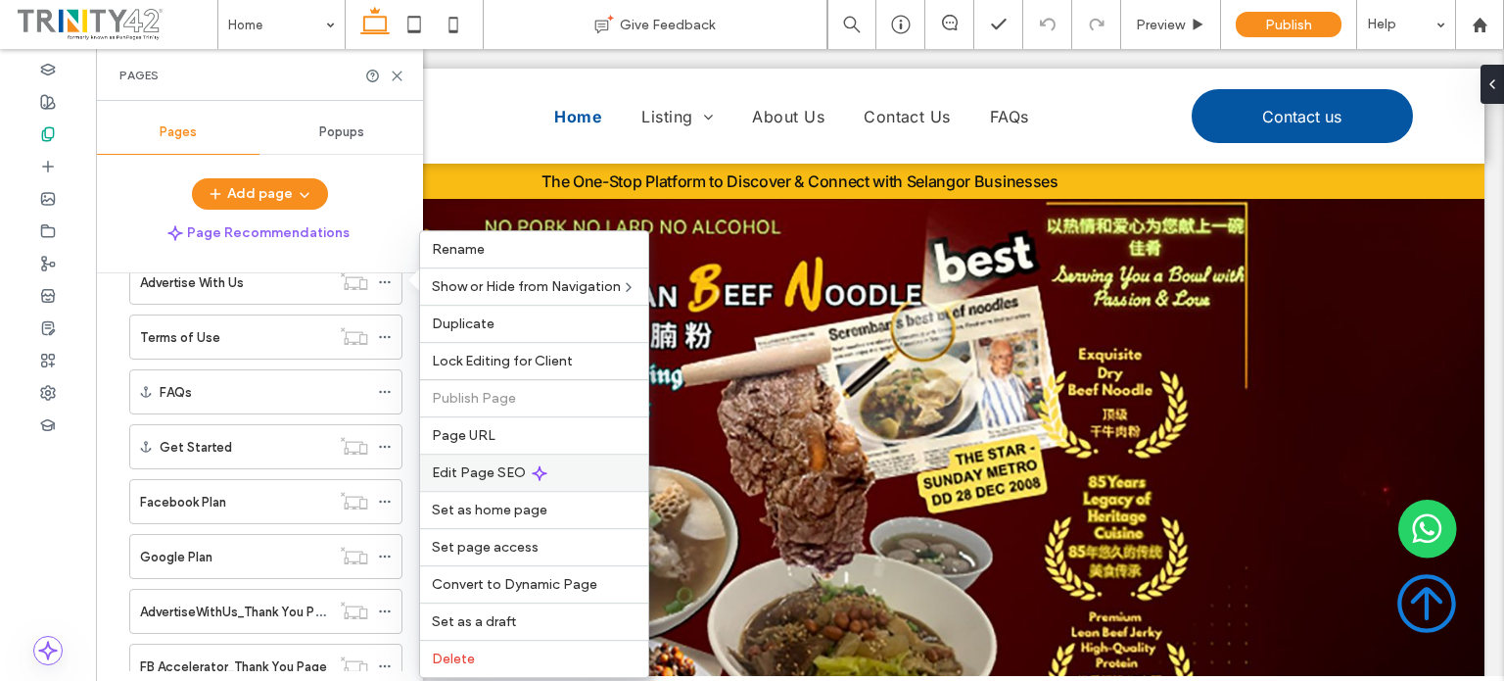
click at [491, 464] on span "Edit Page SEO" at bounding box center [479, 472] width 94 height 17
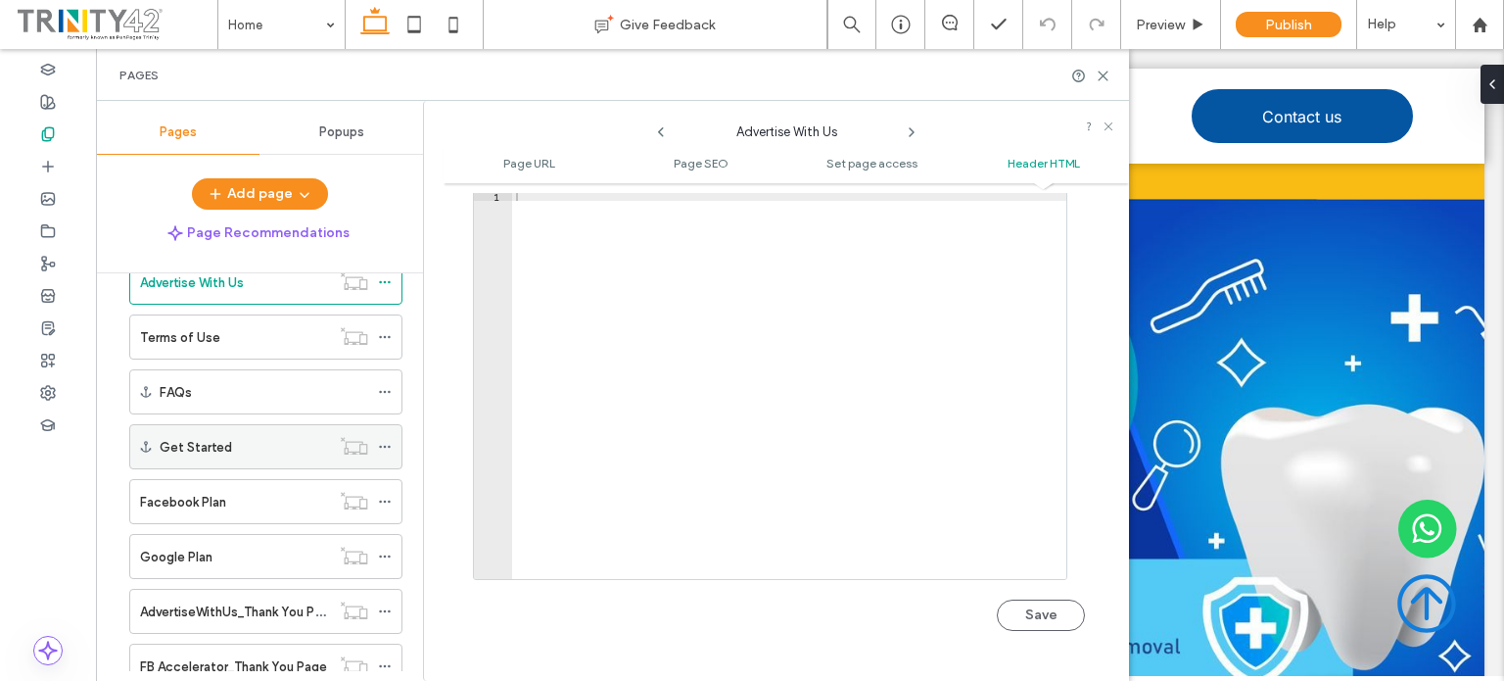
scroll to position [450, 0]
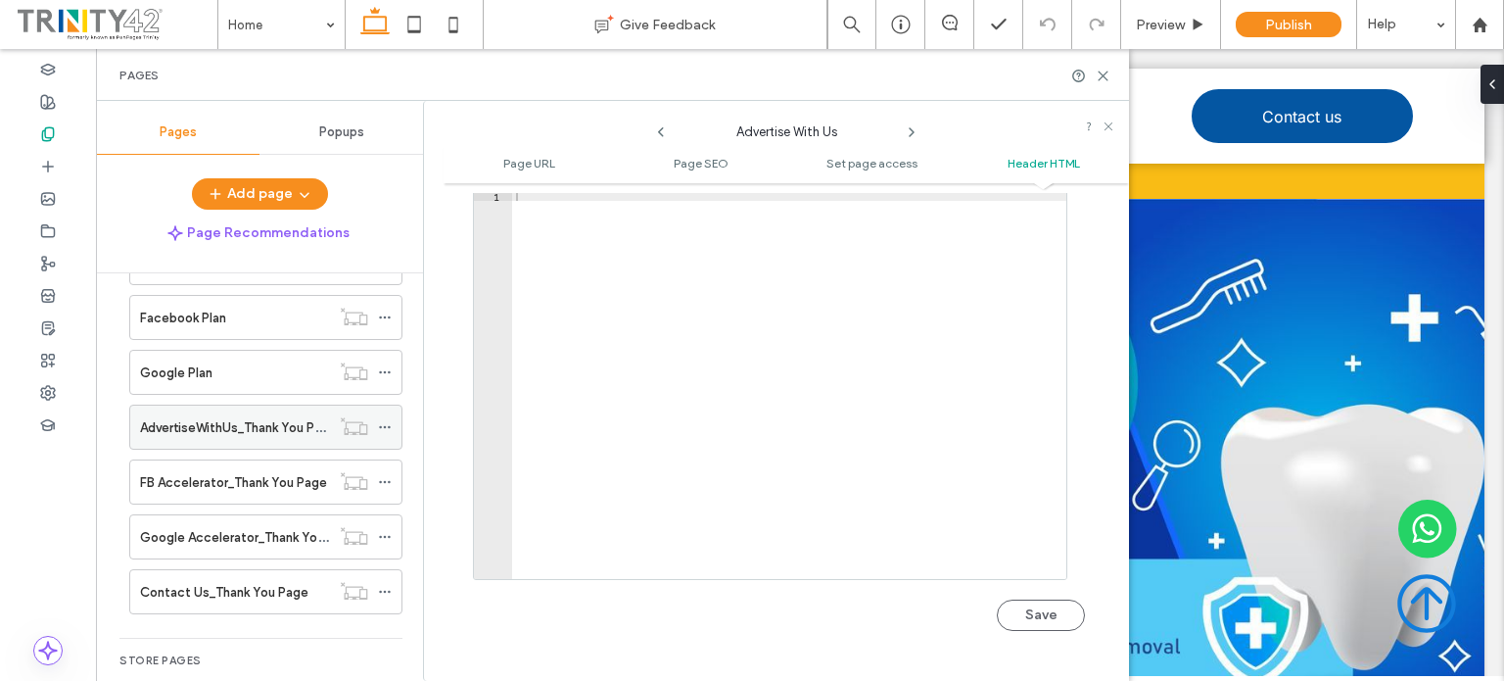
click at [380, 420] on icon at bounding box center [385, 427] width 14 height 14
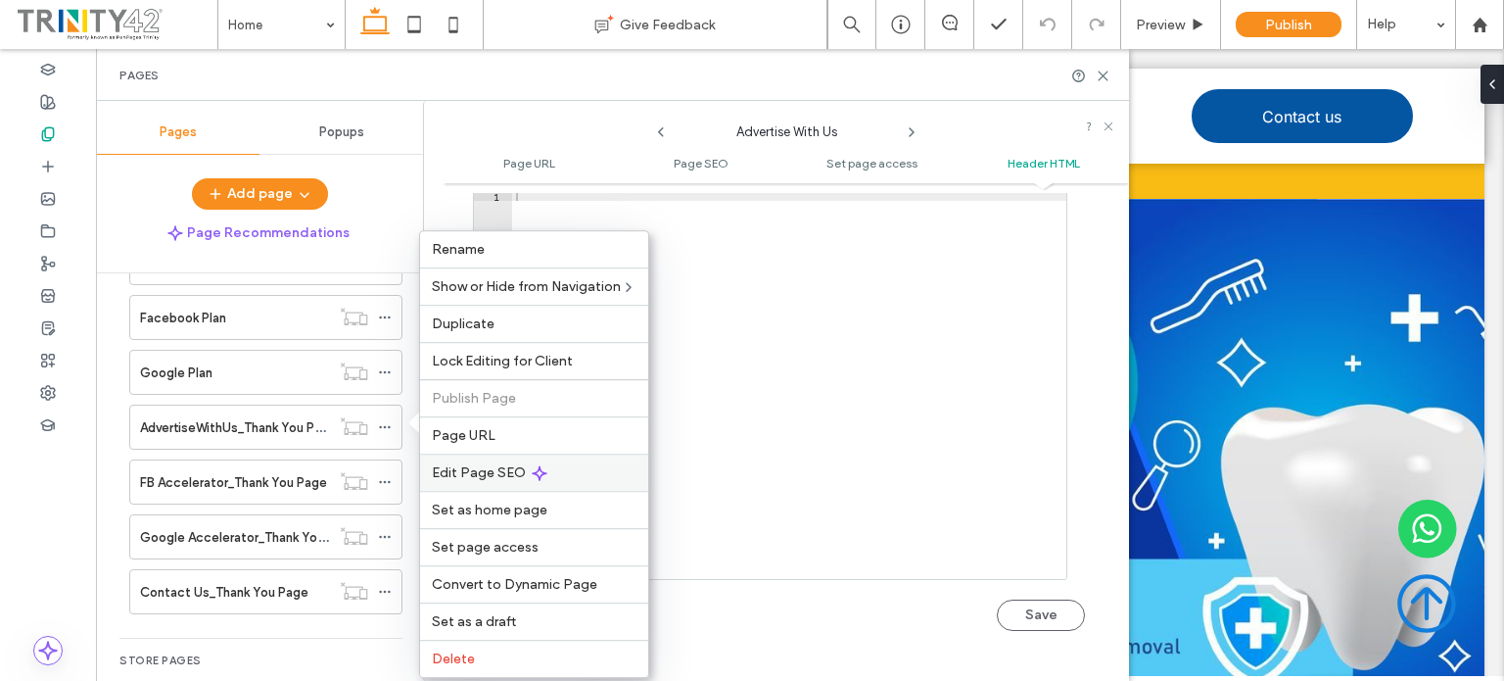
click at [487, 465] on span "Edit Page SEO" at bounding box center [479, 472] width 94 height 17
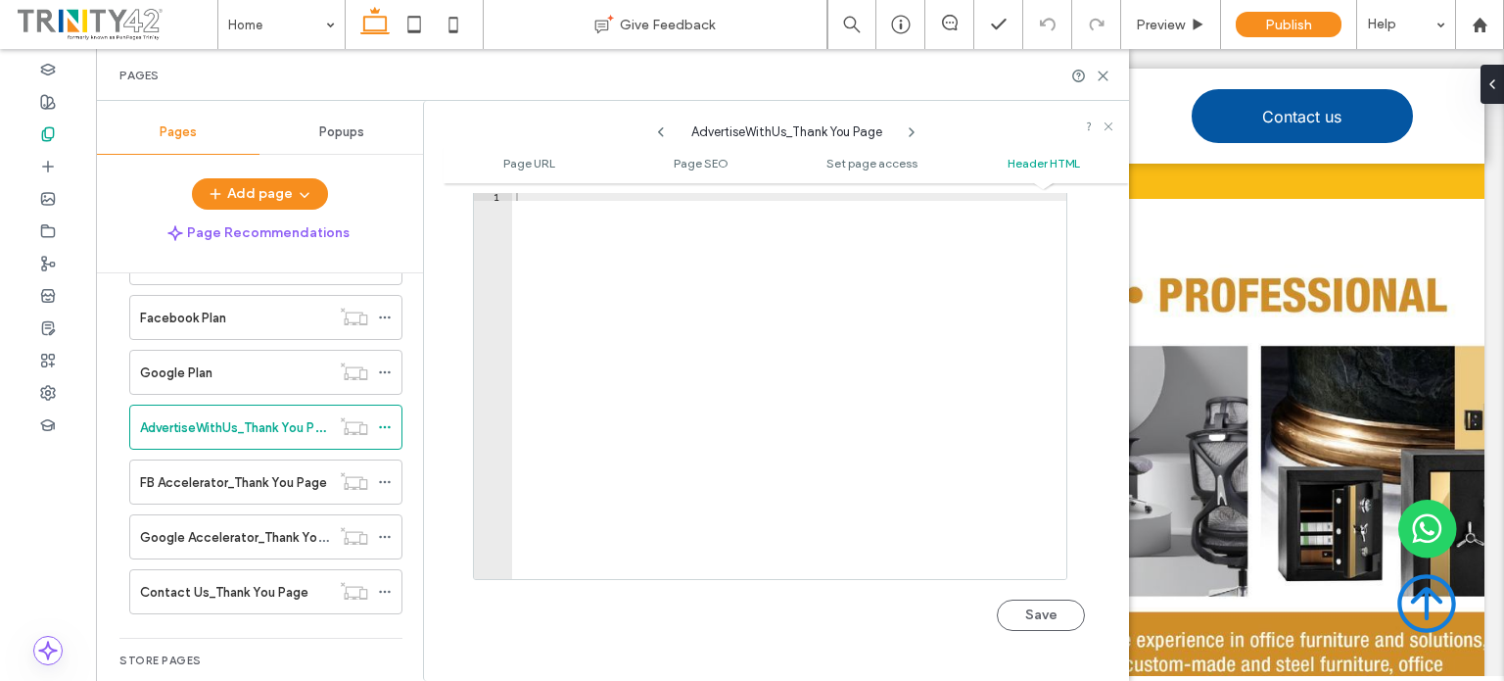
scroll to position [1945, 0]
click at [382, 469] on span at bounding box center [385, 481] width 14 height 29
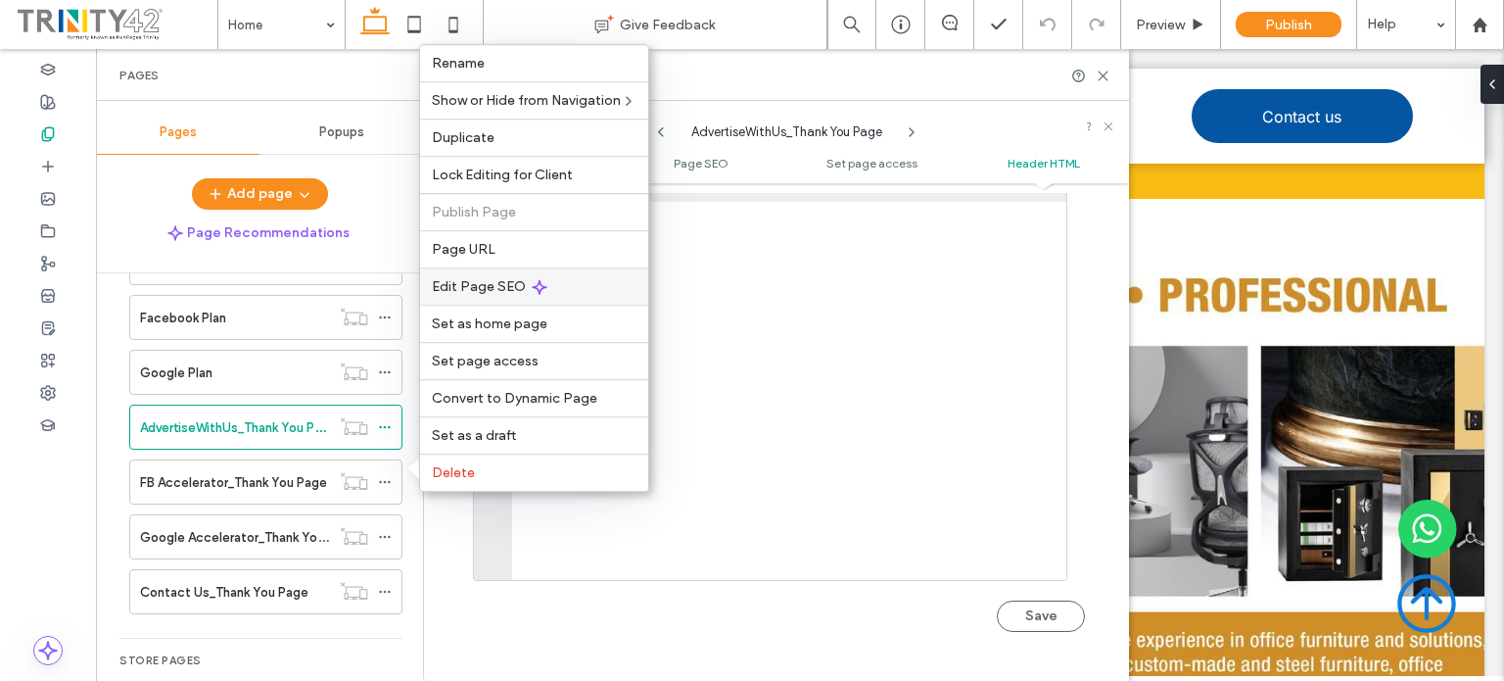
click at [469, 285] on span "Edit Page SEO" at bounding box center [479, 286] width 94 height 17
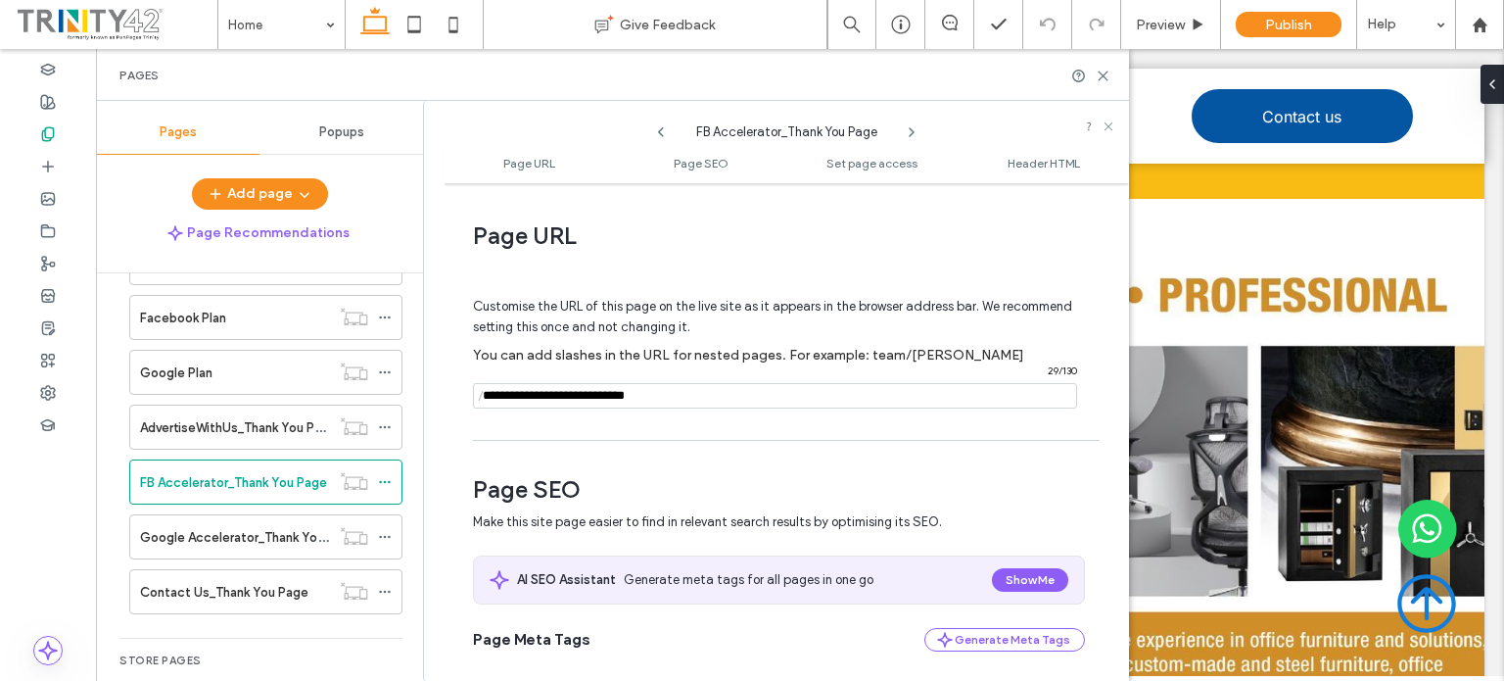
click at [561, 286] on span "Customise the URL of this page on the live site as it appears in the browser ad…" at bounding box center [772, 316] width 599 height 67
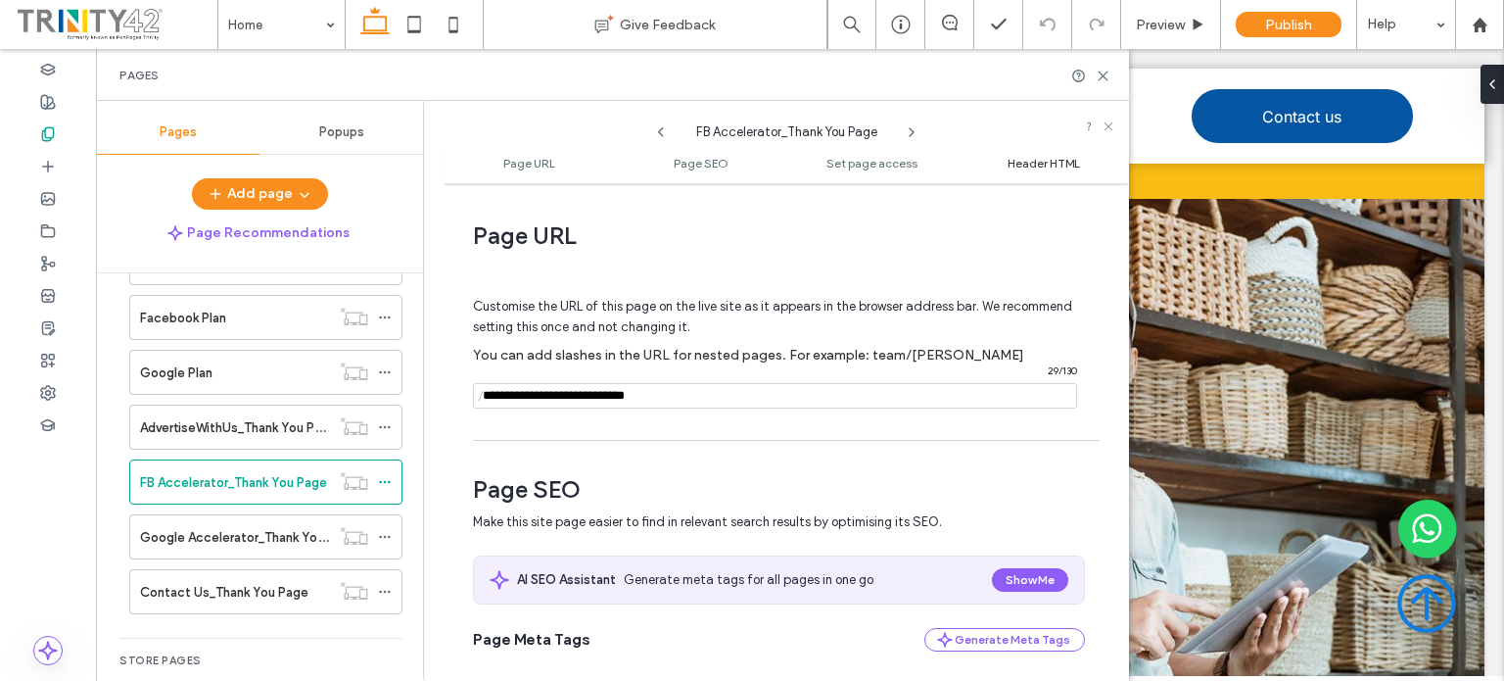
click at [1046, 165] on span "Header HTML" at bounding box center [1044, 163] width 72 height 15
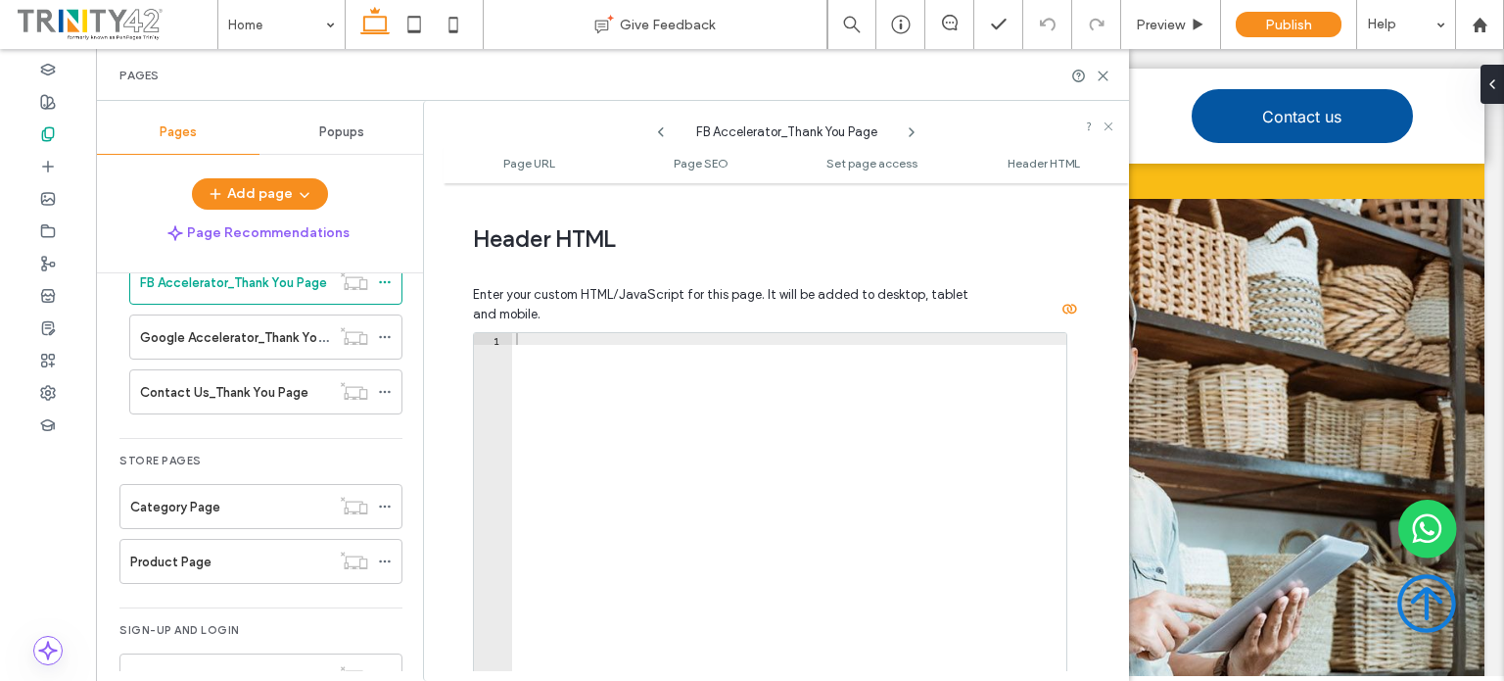
scroll to position [650, 0]
click at [383, 332] on icon at bounding box center [385, 337] width 14 height 14
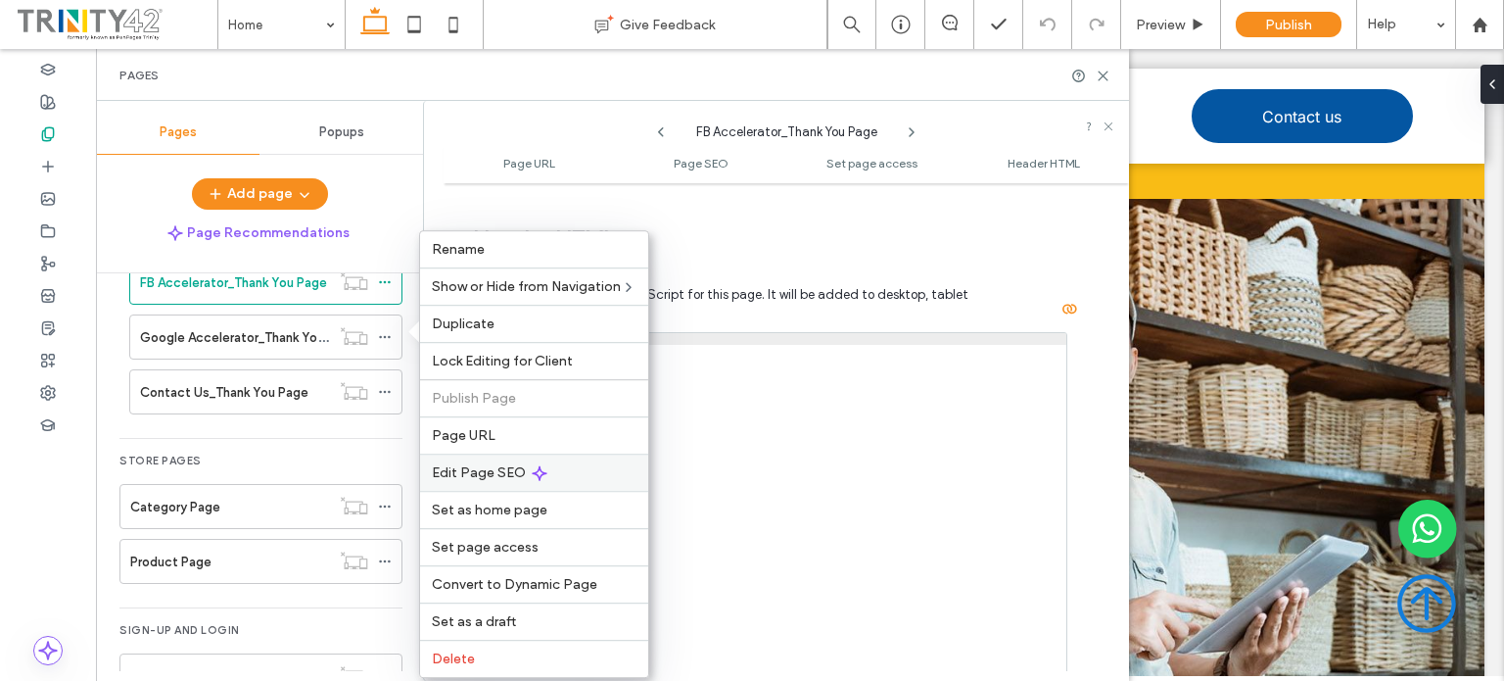
click at [533, 468] on use at bounding box center [540, 473] width 14 height 14
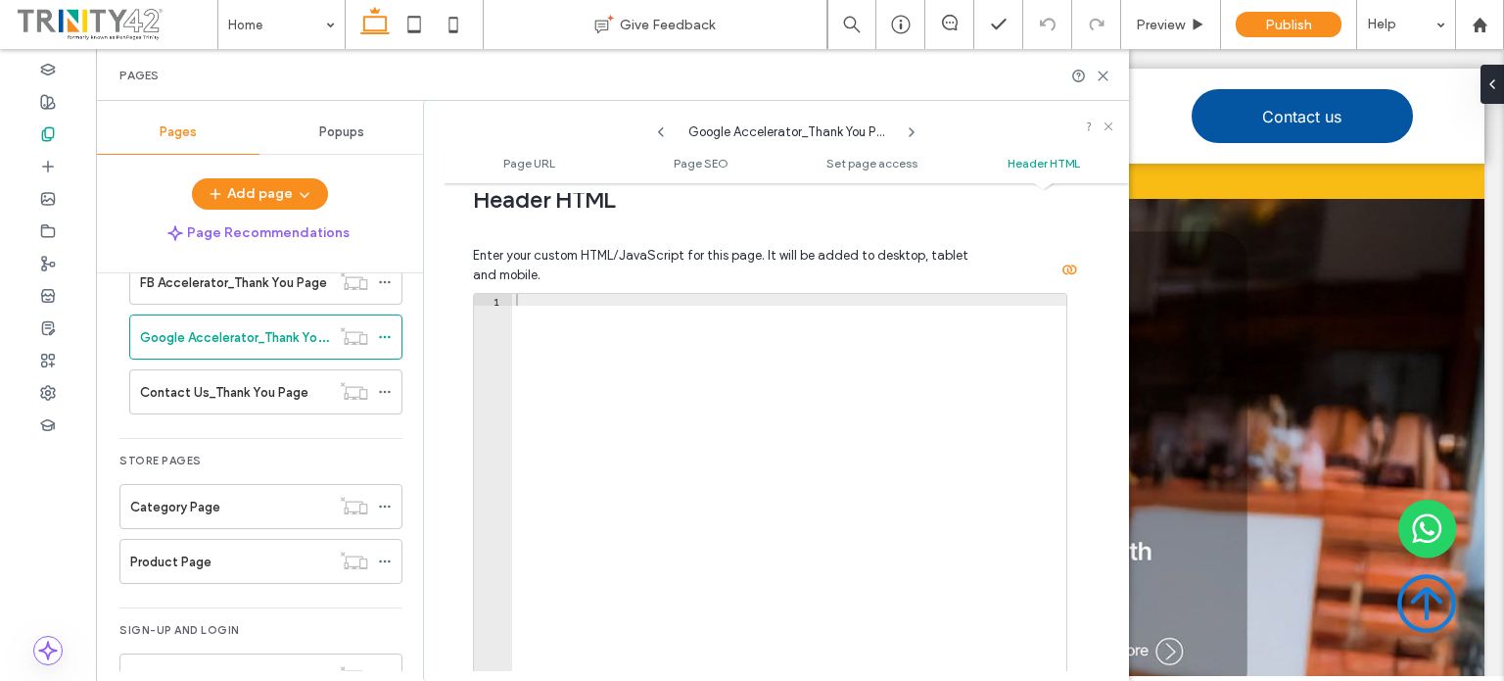
scroll to position [1946, 0]
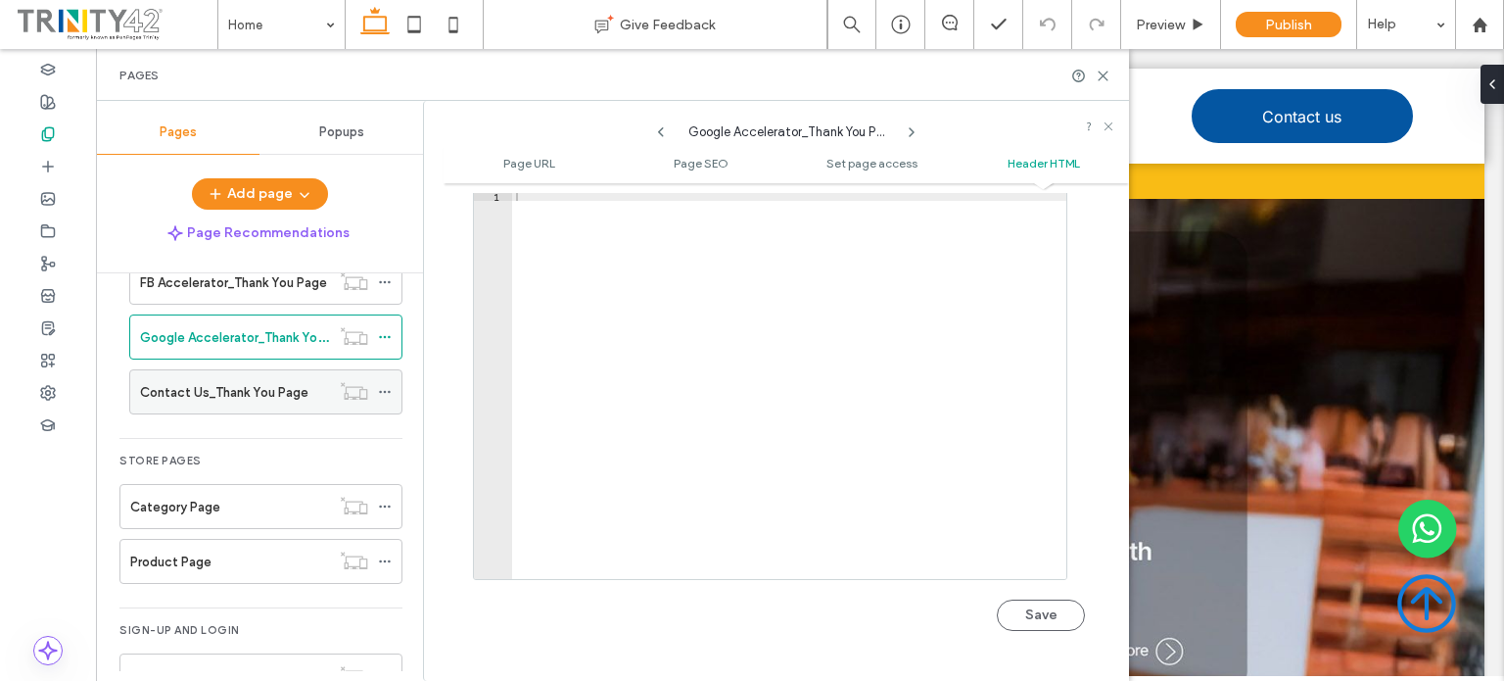
click at [384, 387] on icon at bounding box center [385, 392] width 14 height 14
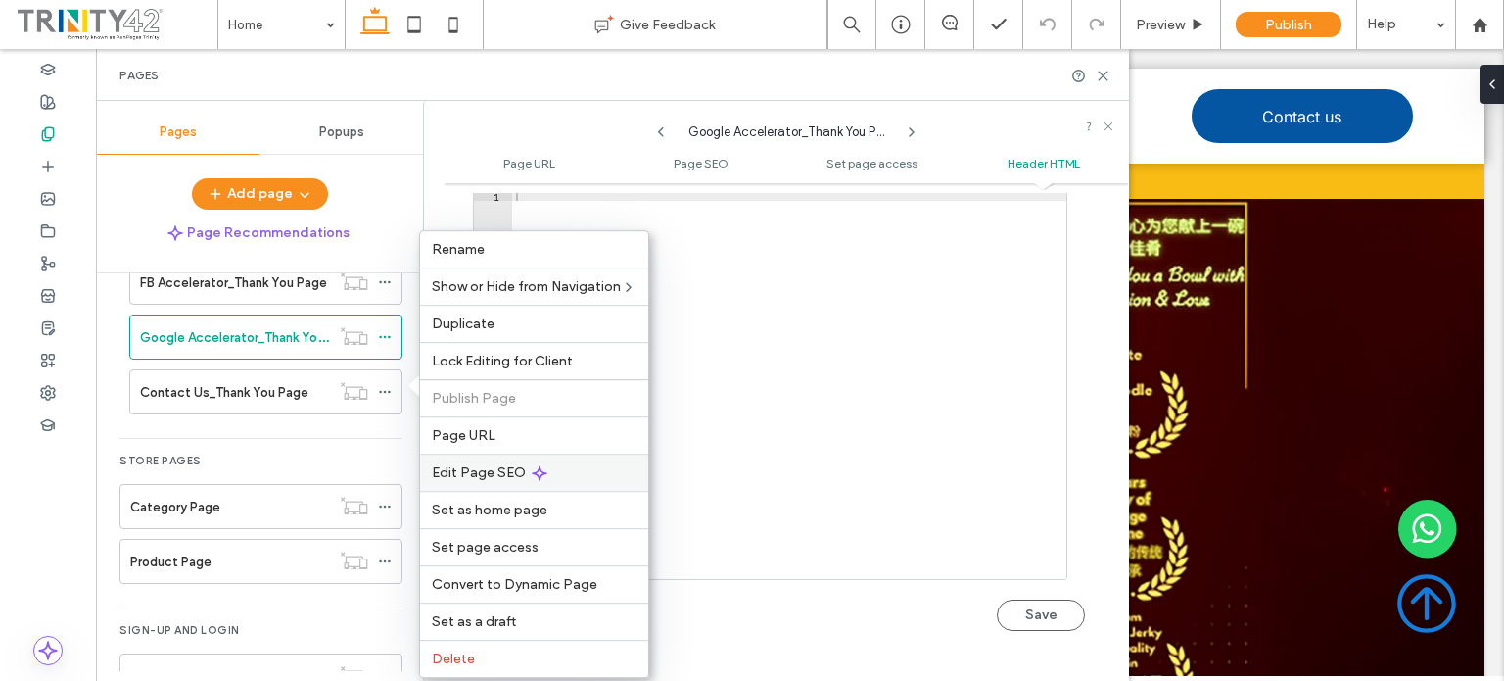
click at [486, 469] on span "Edit Page SEO" at bounding box center [479, 472] width 94 height 17
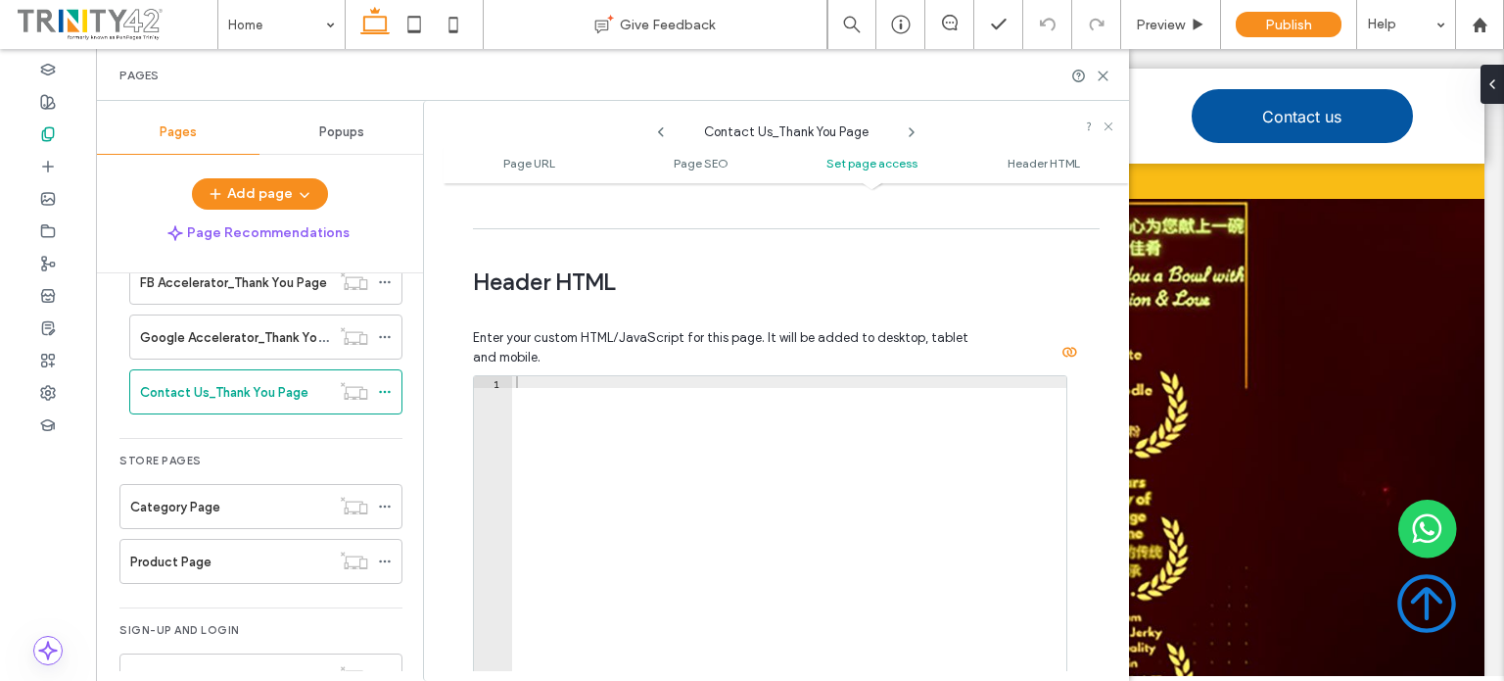
scroll to position [1773, 0]
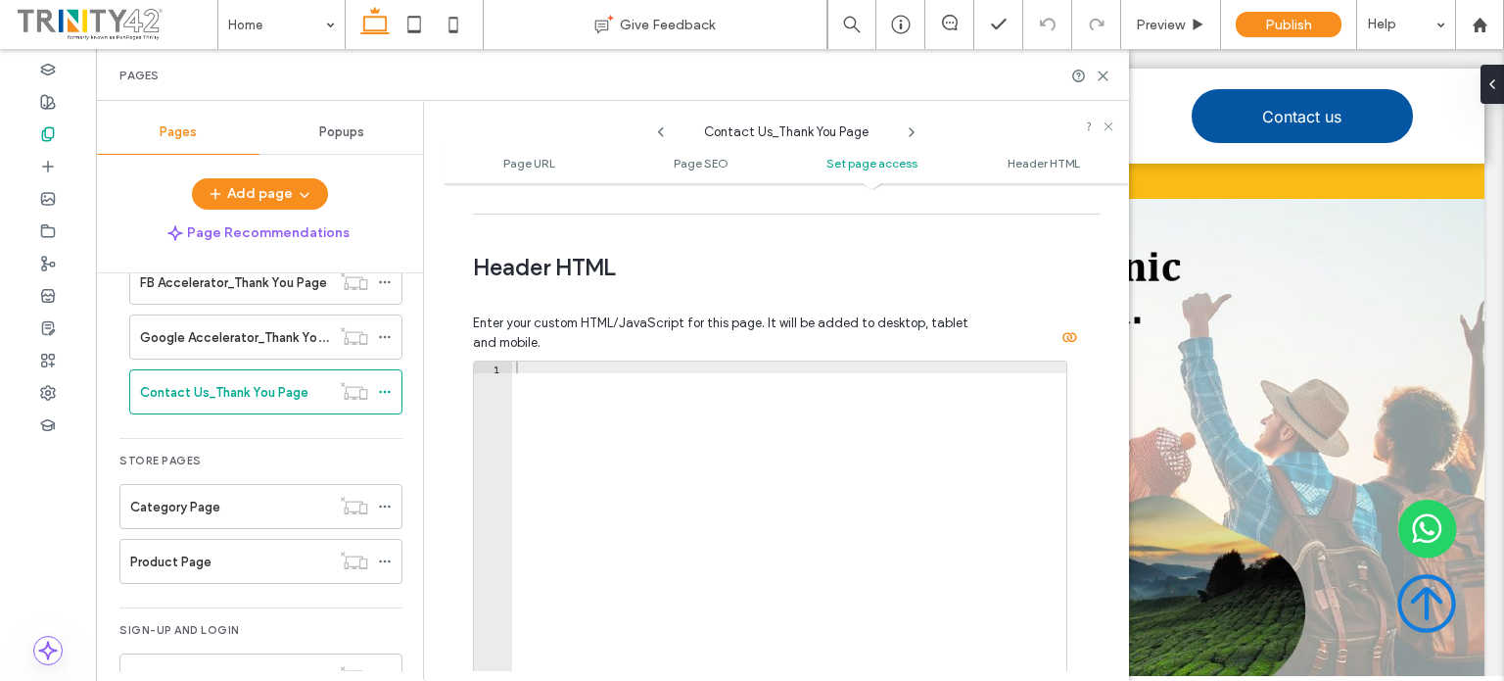
click at [344, 139] on span "Popups" at bounding box center [341, 132] width 45 height 16
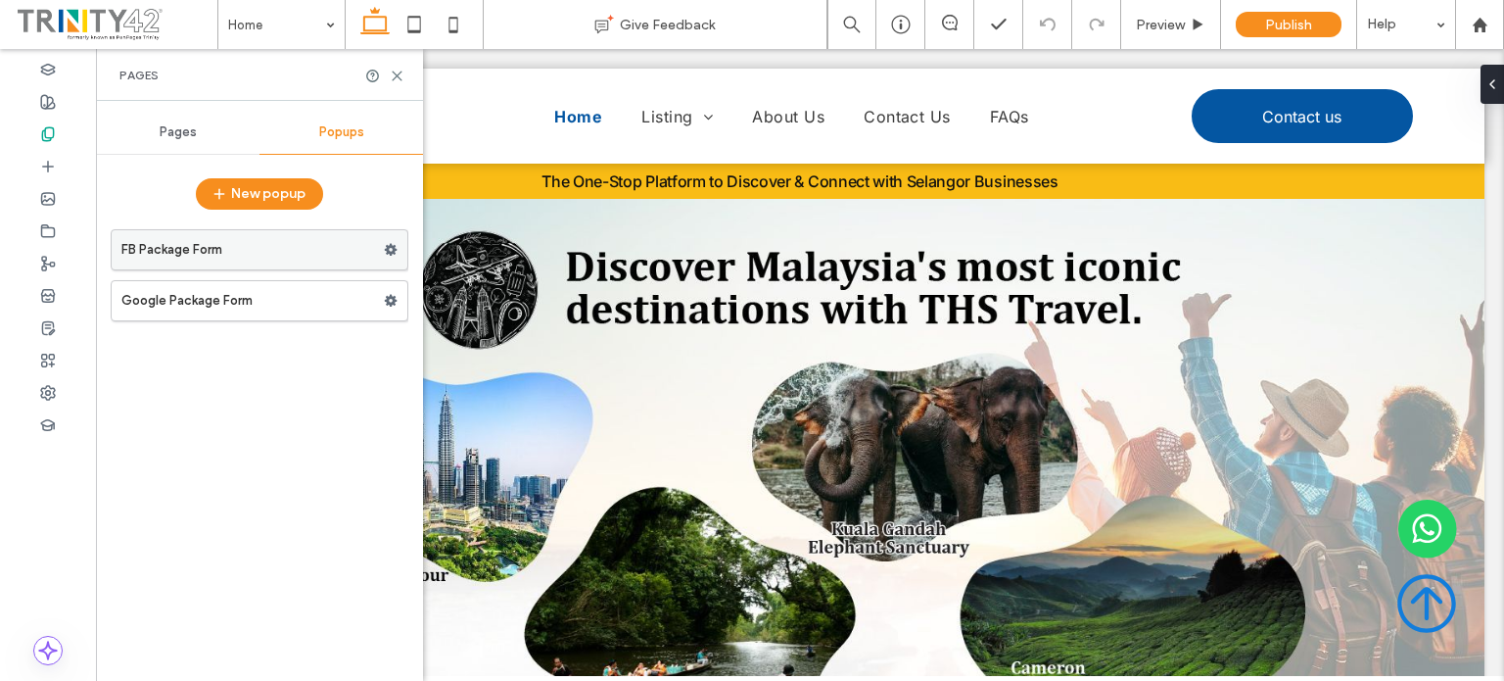
click at [318, 251] on label "FB Package Form" at bounding box center [252, 249] width 262 height 39
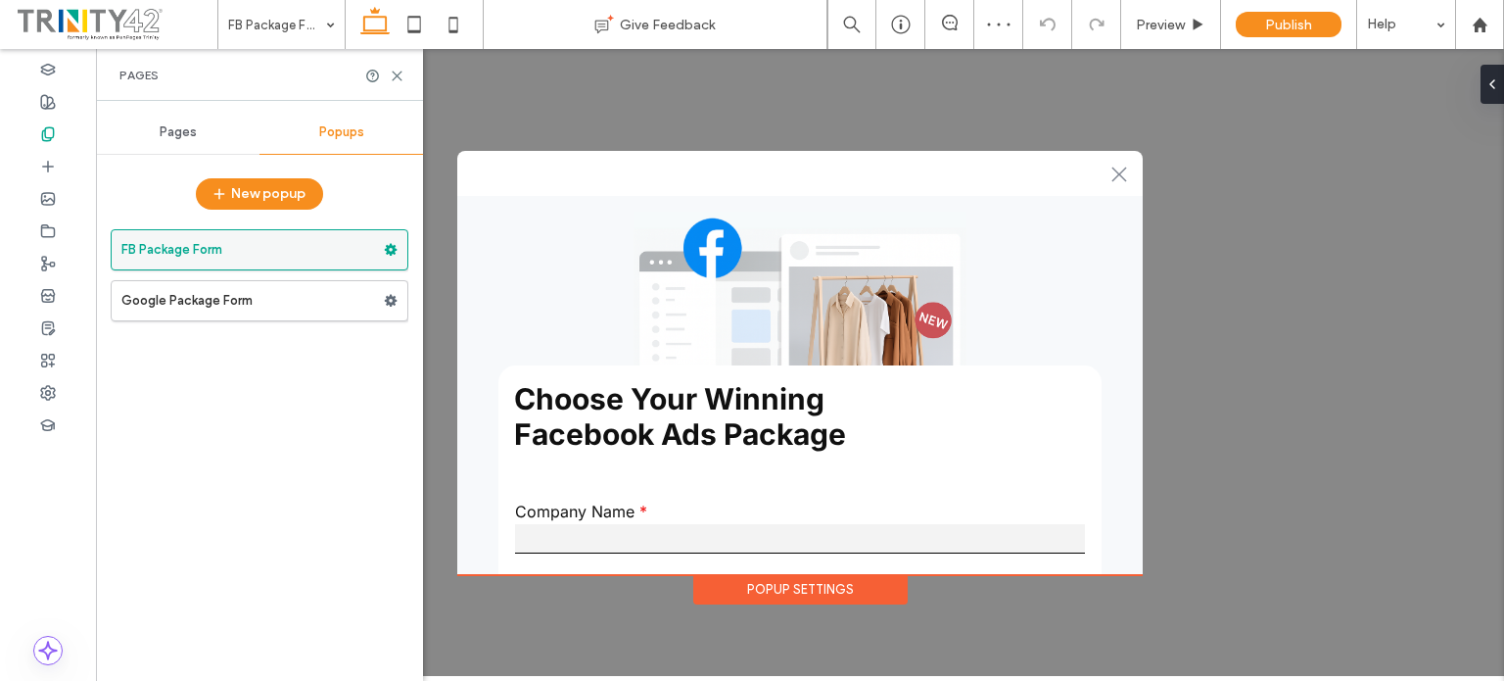
click at [391, 253] on use at bounding box center [391, 250] width 13 height 12
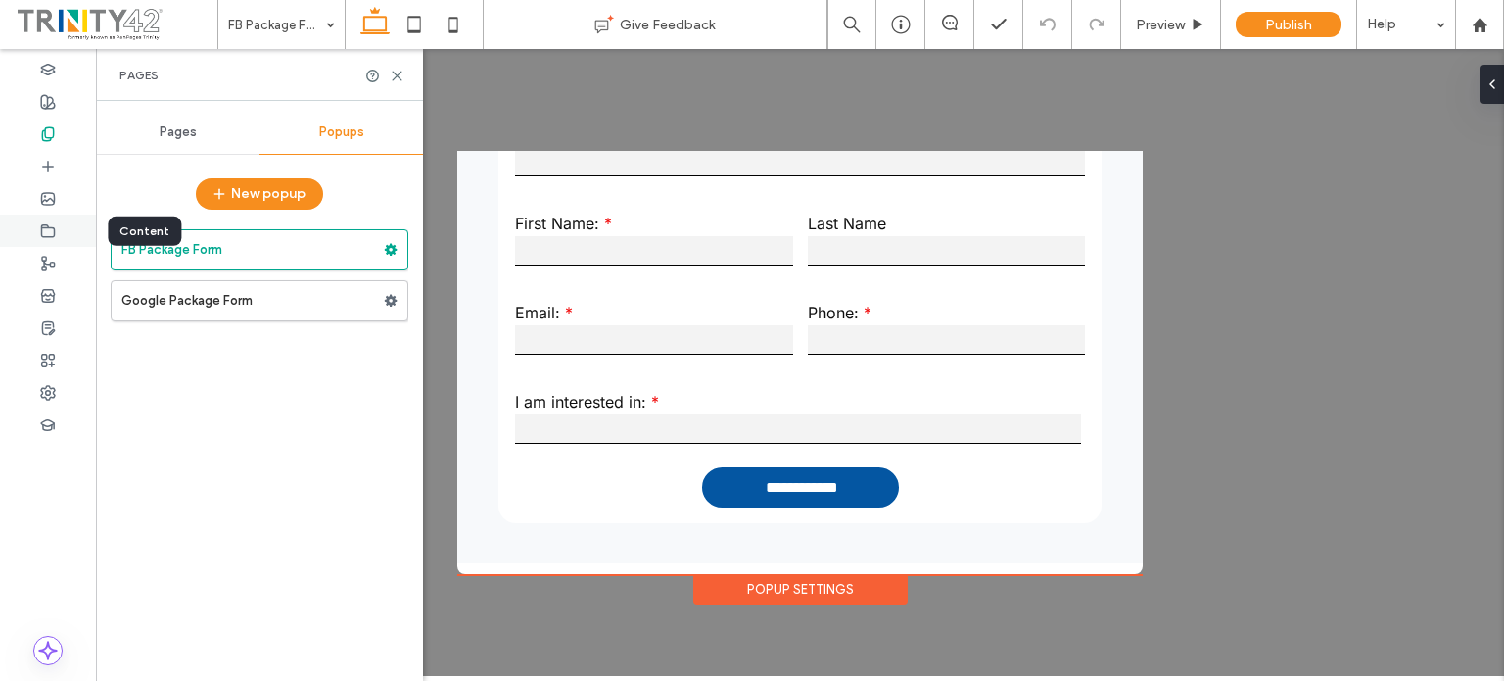
click at [43, 218] on div at bounding box center [48, 230] width 96 height 32
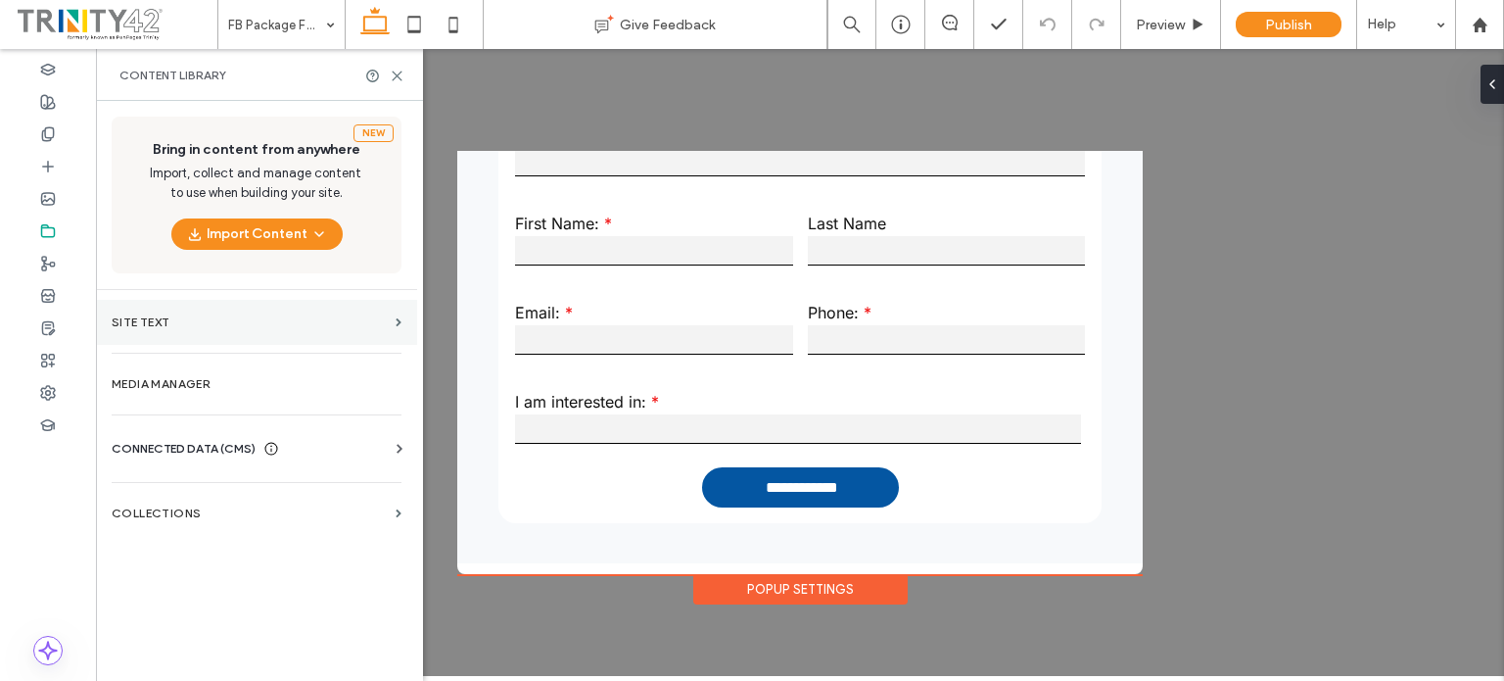
click at [190, 336] on section "Site Text" at bounding box center [256, 322] width 321 height 45
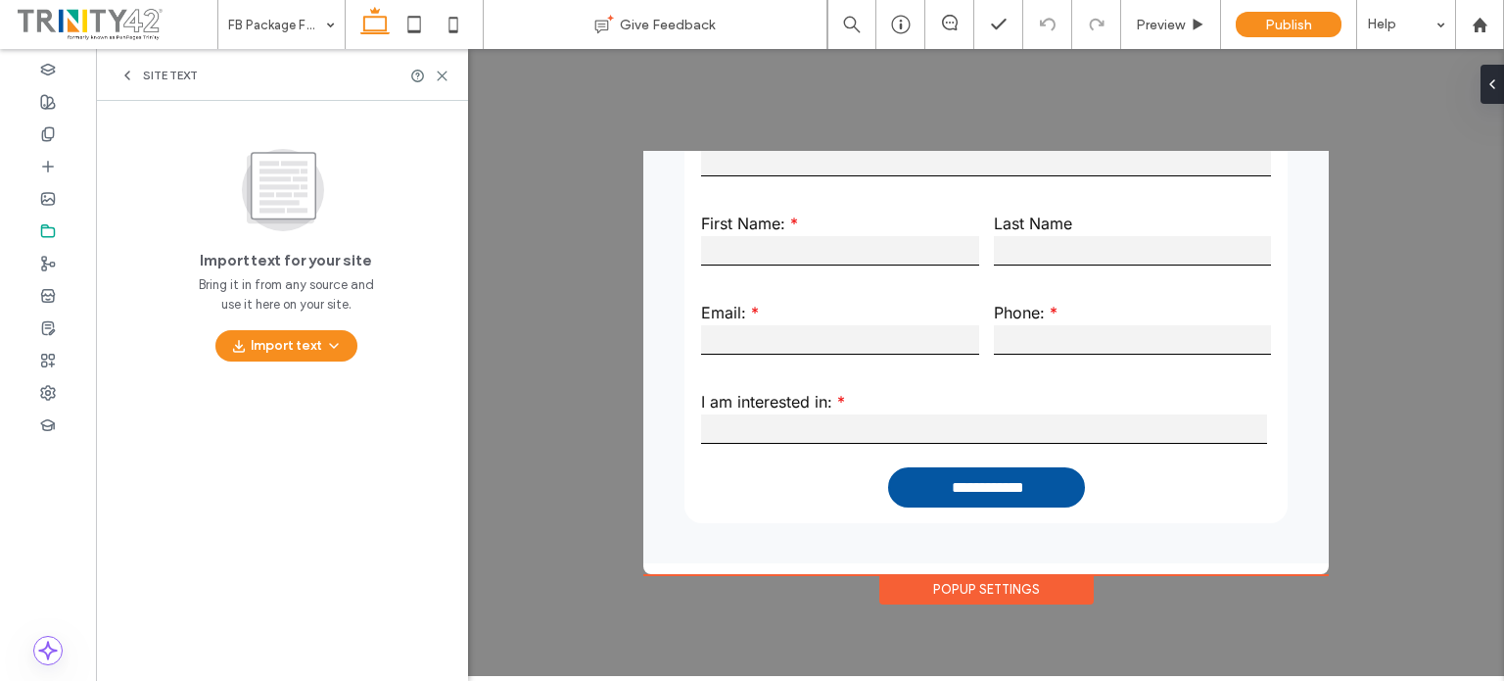
drag, startPoint x: 139, startPoint y: 89, endPoint x: 124, endPoint y: 73, distance: 21.5
click at [124, 73] on div "Site Text" at bounding box center [282, 75] width 372 height 52
click at [124, 73] on icon at bounding box center [127, 76] width 16 height 16
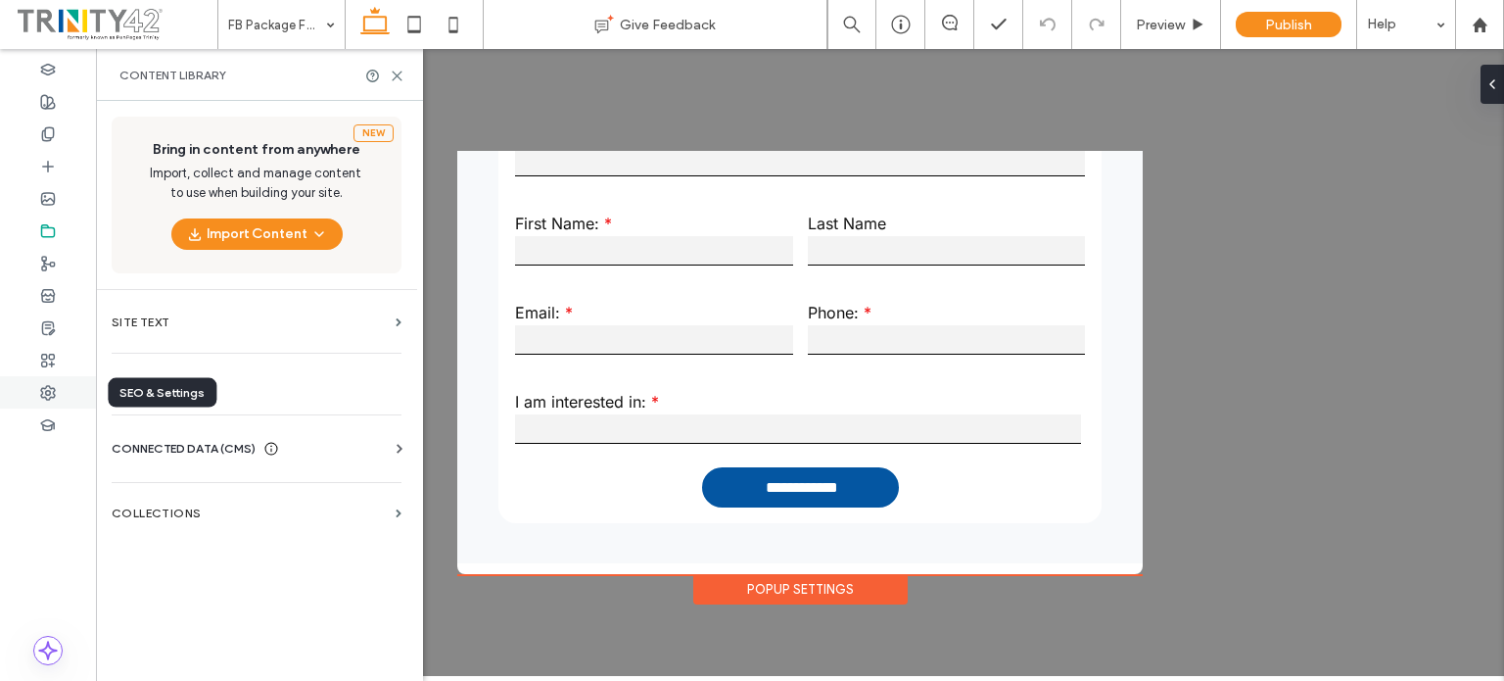
click at [55, 395] on icon at bounding box center [48, 393] width 16 height 16
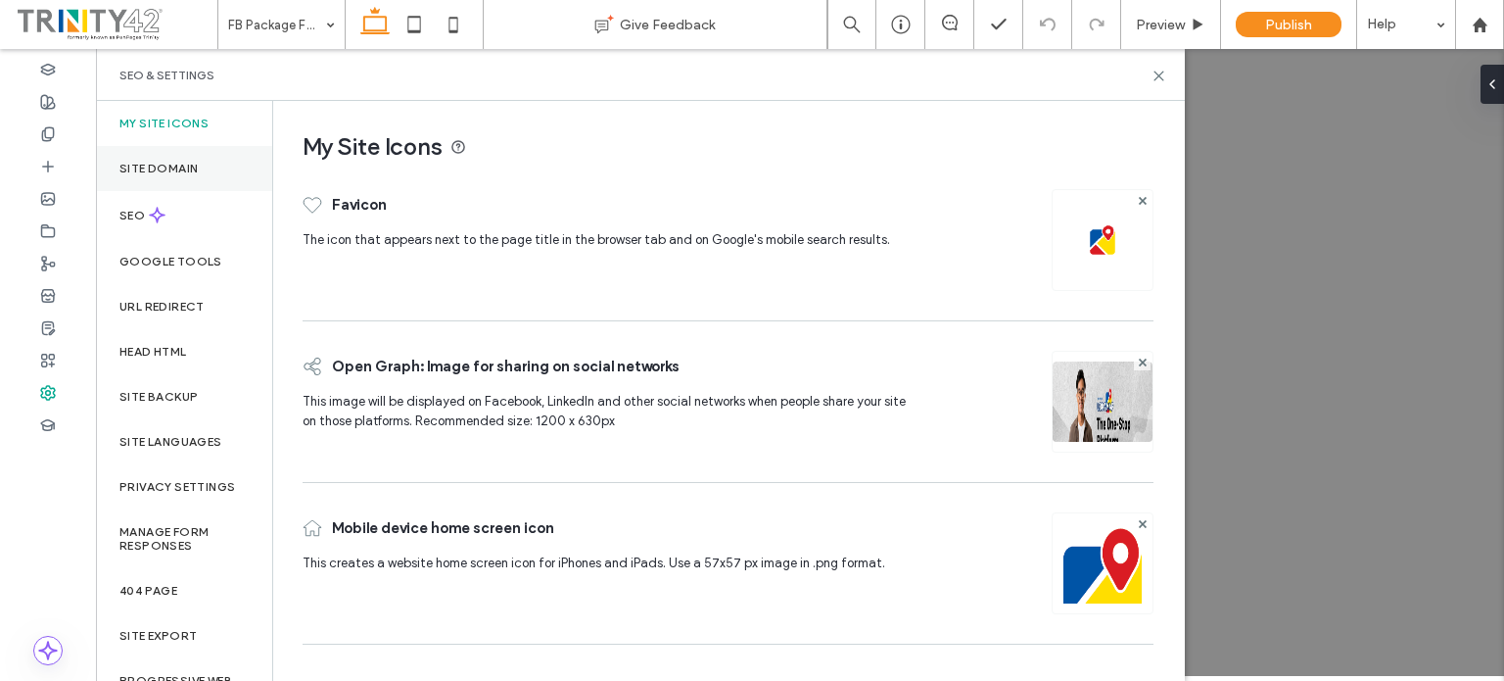
click at [168, 159] on div "Site Domain" at bounding box center [184, 168] width 176 height 45
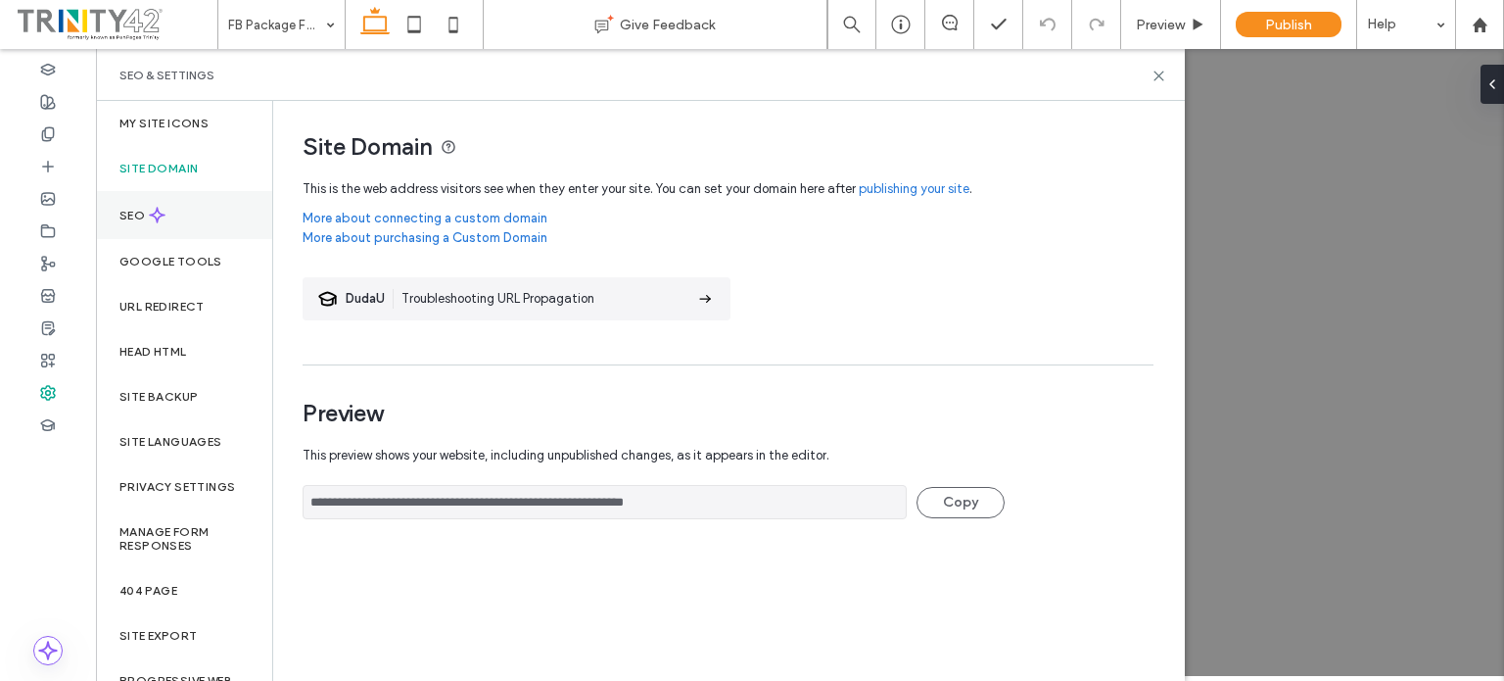
click at [148, 209] on label "SEO" at bounding box center [133, 216] width 29 height 14
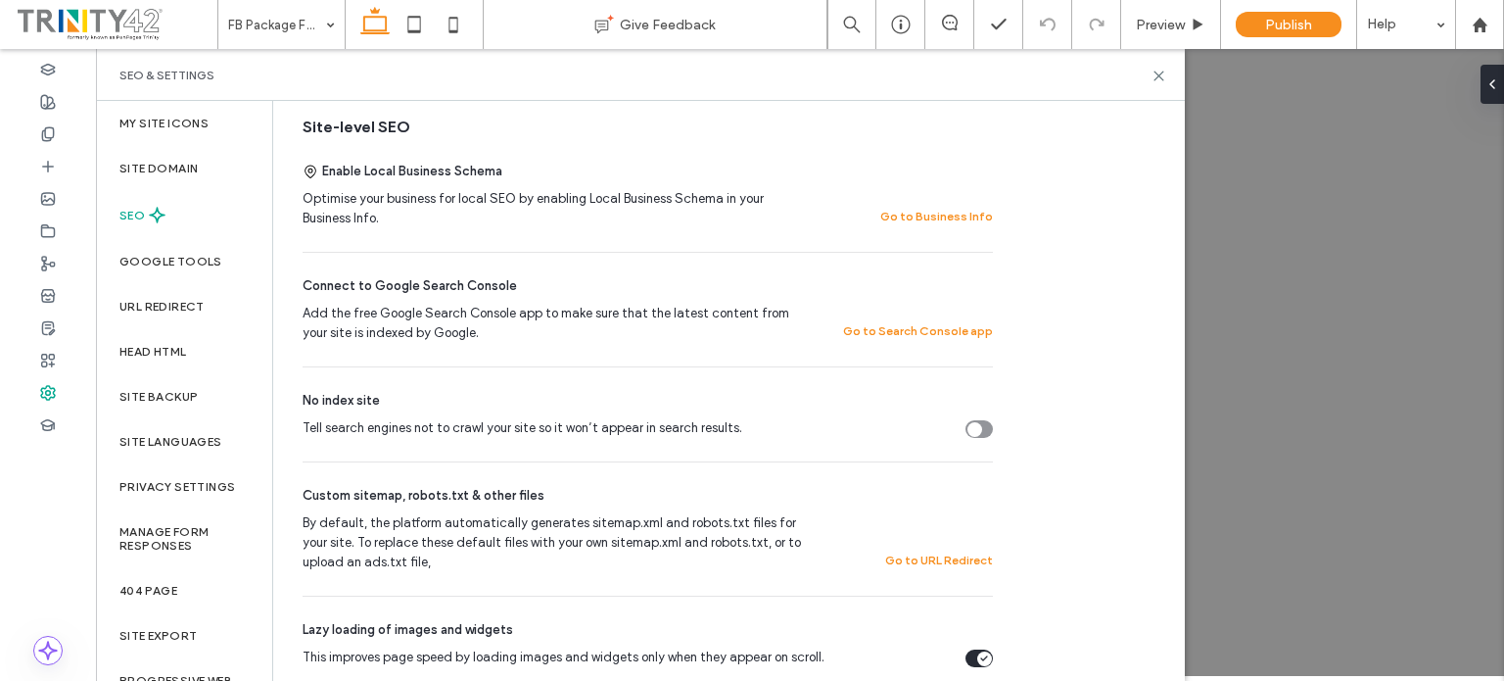
scroll to position [445, 0]
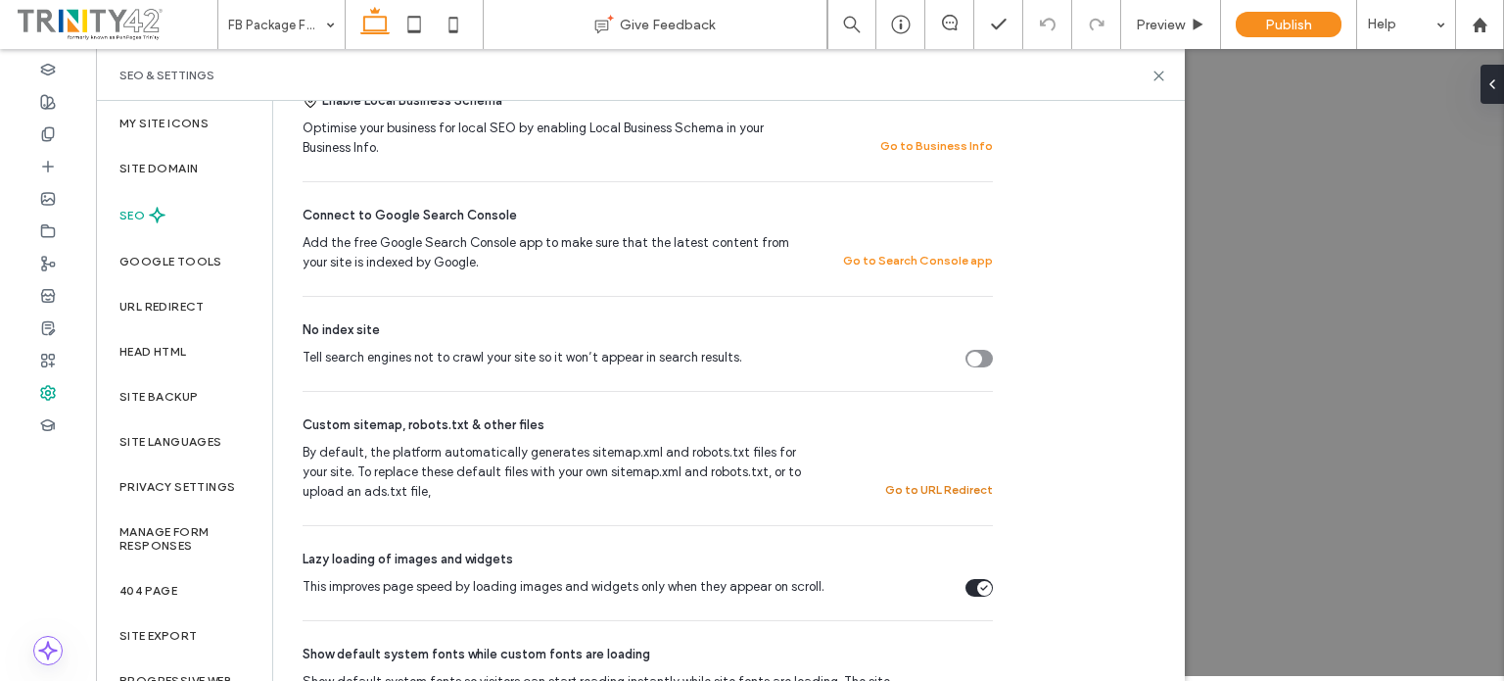
click at [904, 495] on button "Go to URL Redirect" at bounding box center [939, 490] width 108 height 24
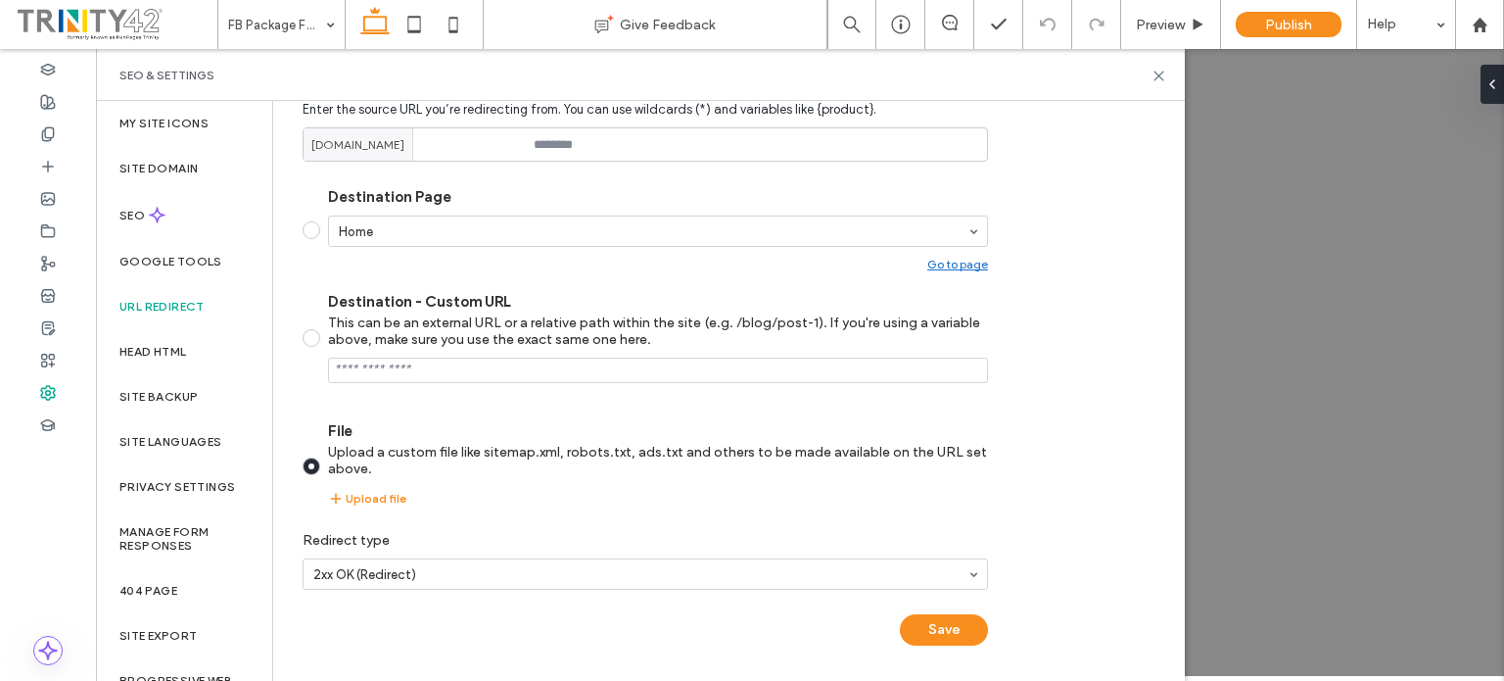
scroll to position [297, 0]
click at [192, 340] on div "Head HTML" at bounding box center [184, 351] width 176 height 45
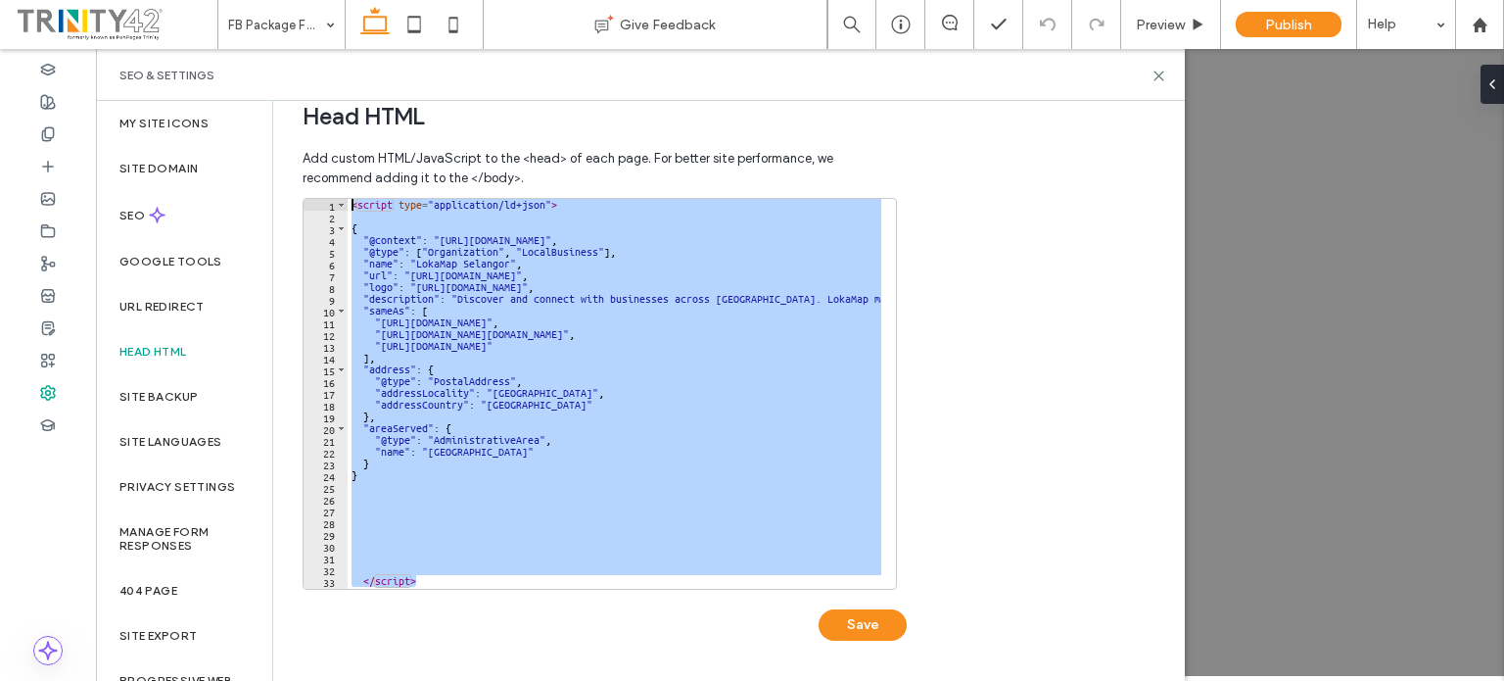
scroll to position [0, 0]
drag, startPoint x: 438, startPoint y: 565, endPoint x: 335, endPoint y: 174, distance: 404.0
click at [335, 174] on div "Add custom HTML/JavaScript to the <head> of each page. For better site performa…" at bounding box center [598, 409] width 591 height 541
type textarea "**********"
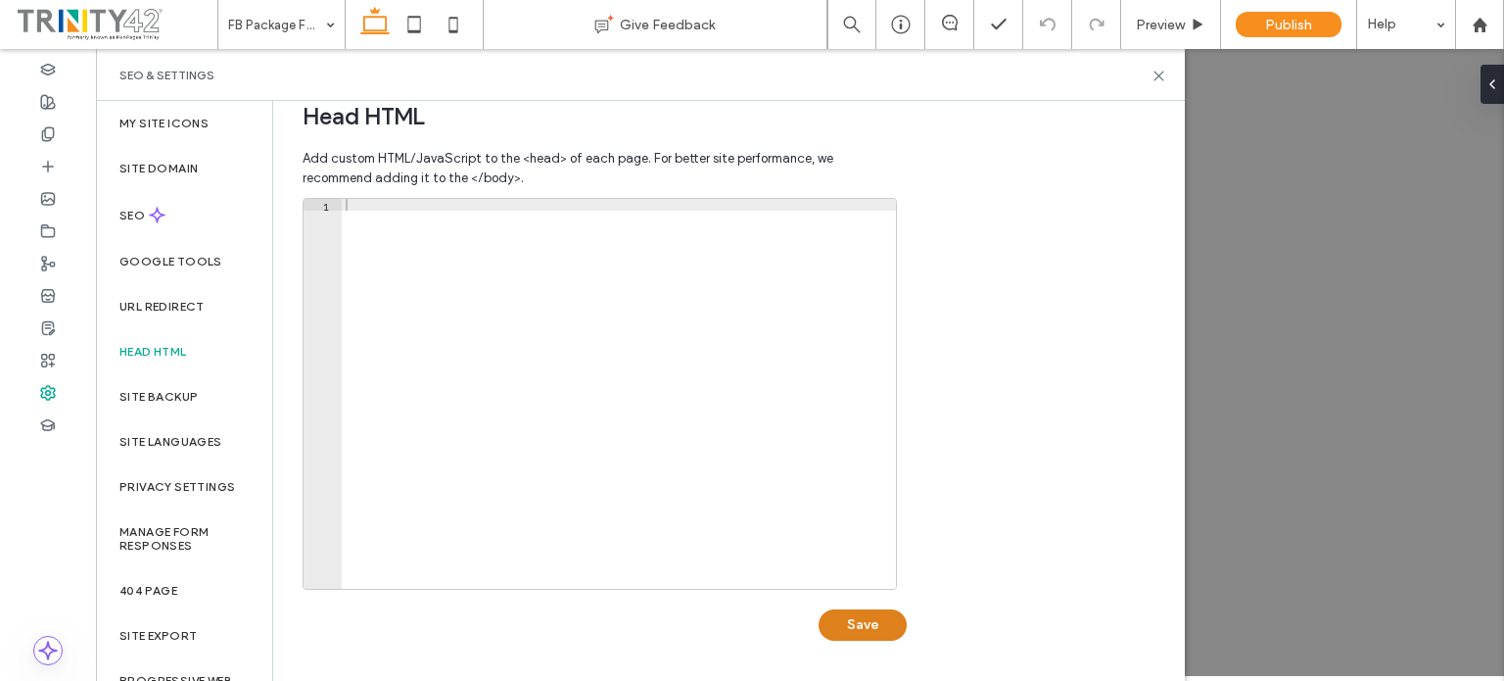
click at [875, 626] on button "Save" at bounding box center [863, 624] width 88 height 31
click at [179, 392] on label "Site backup" at bounding box center [158, 397] width 78 height 14
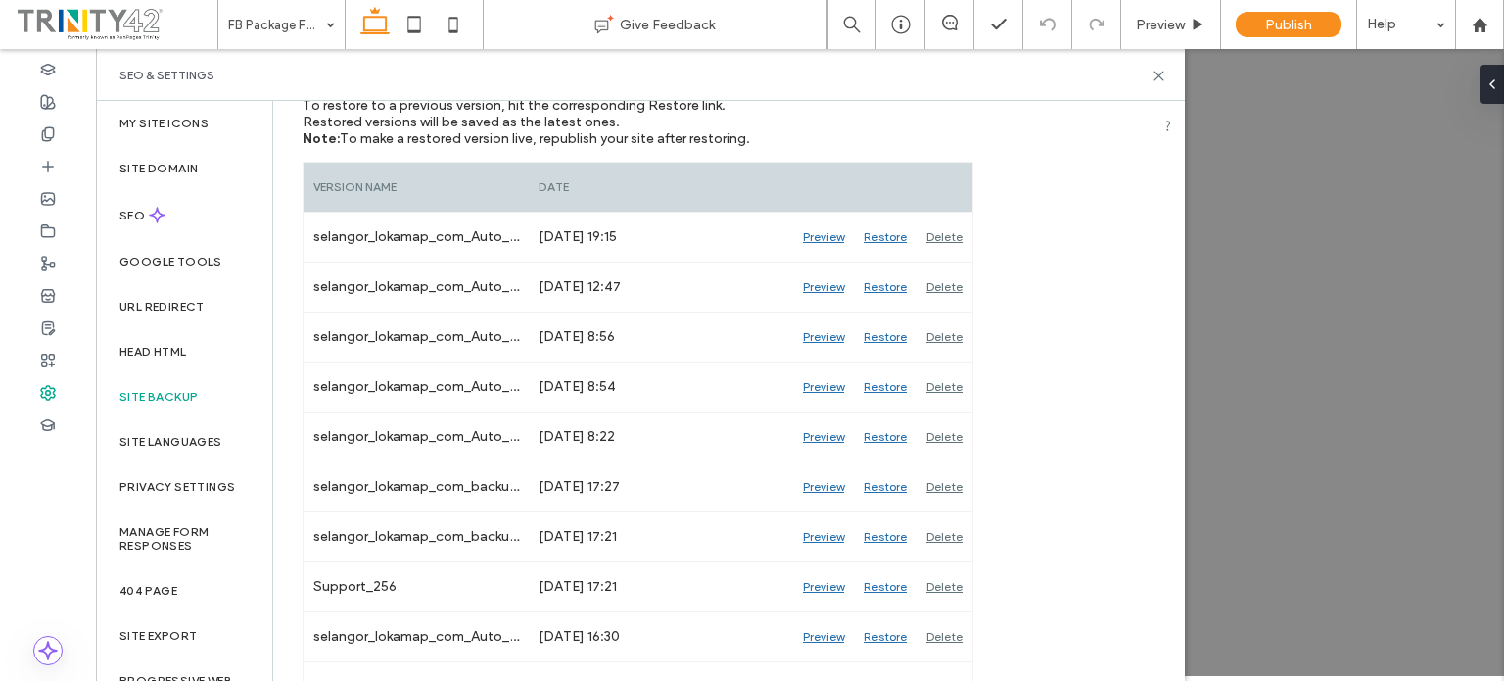
scroll to position [270, 0]
click at [189, 435] on label "Site Languages" at bounding box center [170, 442] width 103 height 14
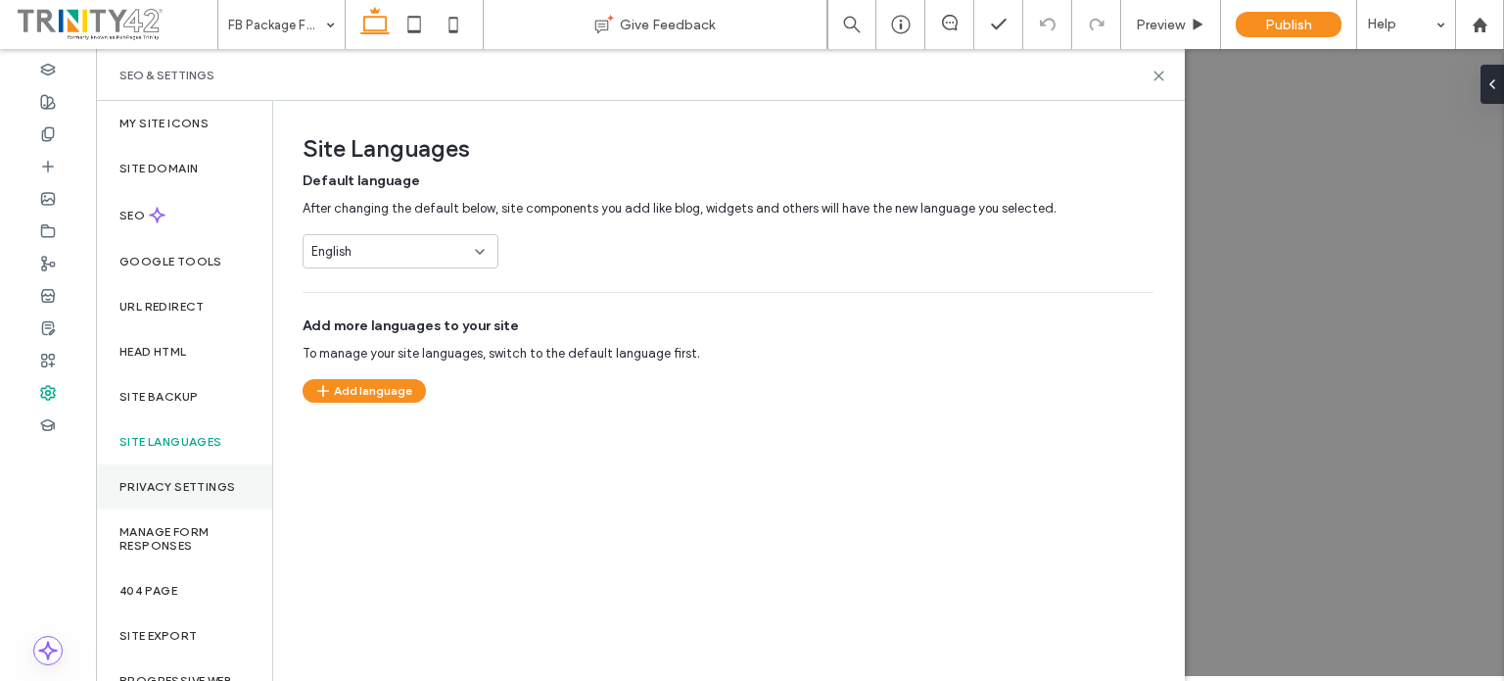
click at [193, 482] on label "Privacy Settings" at bounding box center [177, 487] width 116 height 14
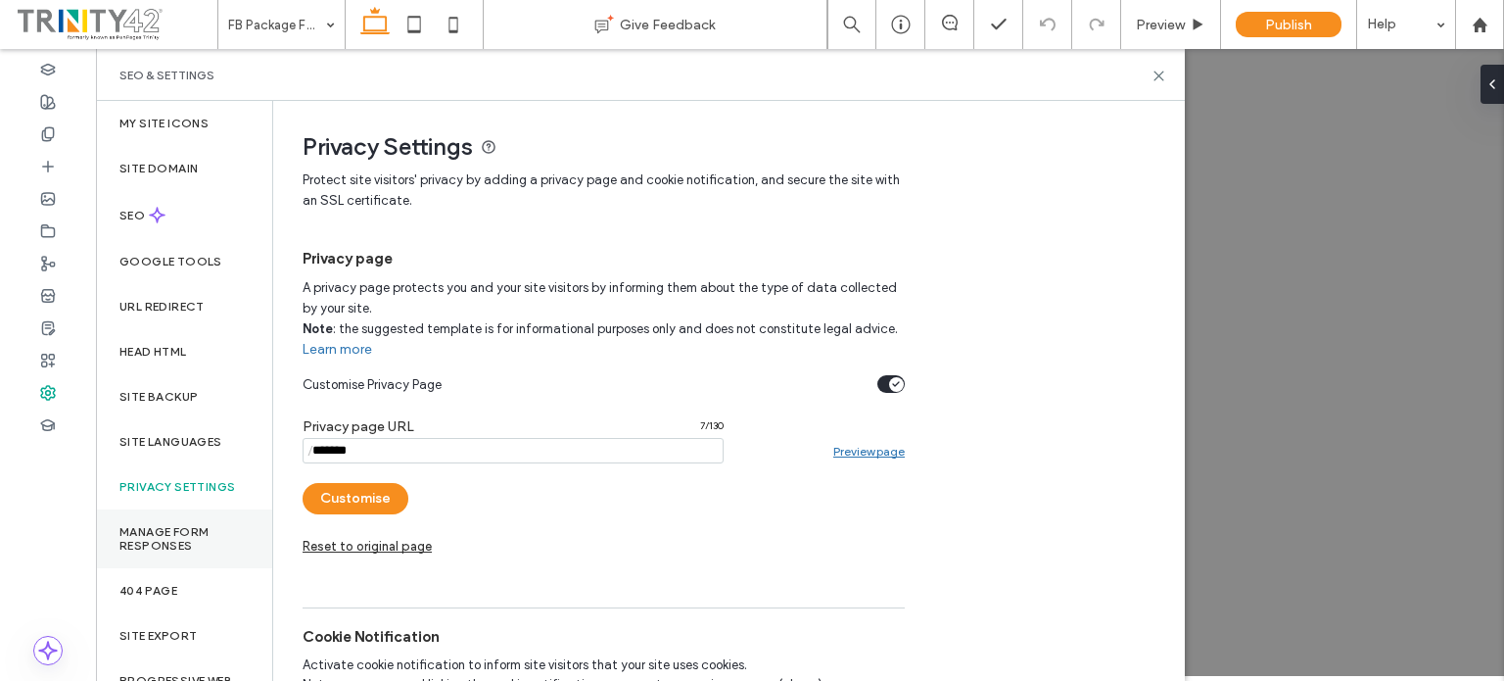
click at [178, 520] on div "Manage Form Responses" at bounding box center [184, 538] width 176 height 59
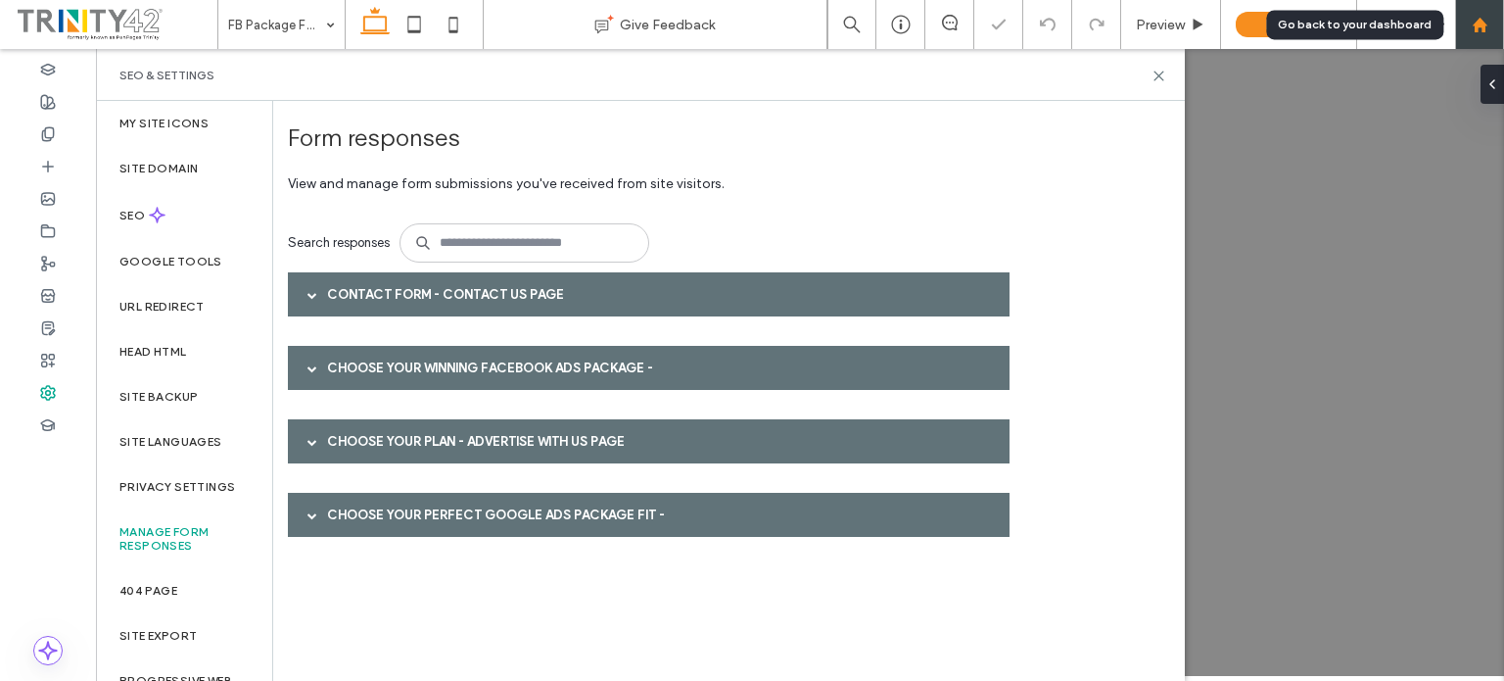
click at [1480, 10] on div at bounding box center [1479, 24] width 49 height 49
